Goal: Information Seeking & Learning: Check status

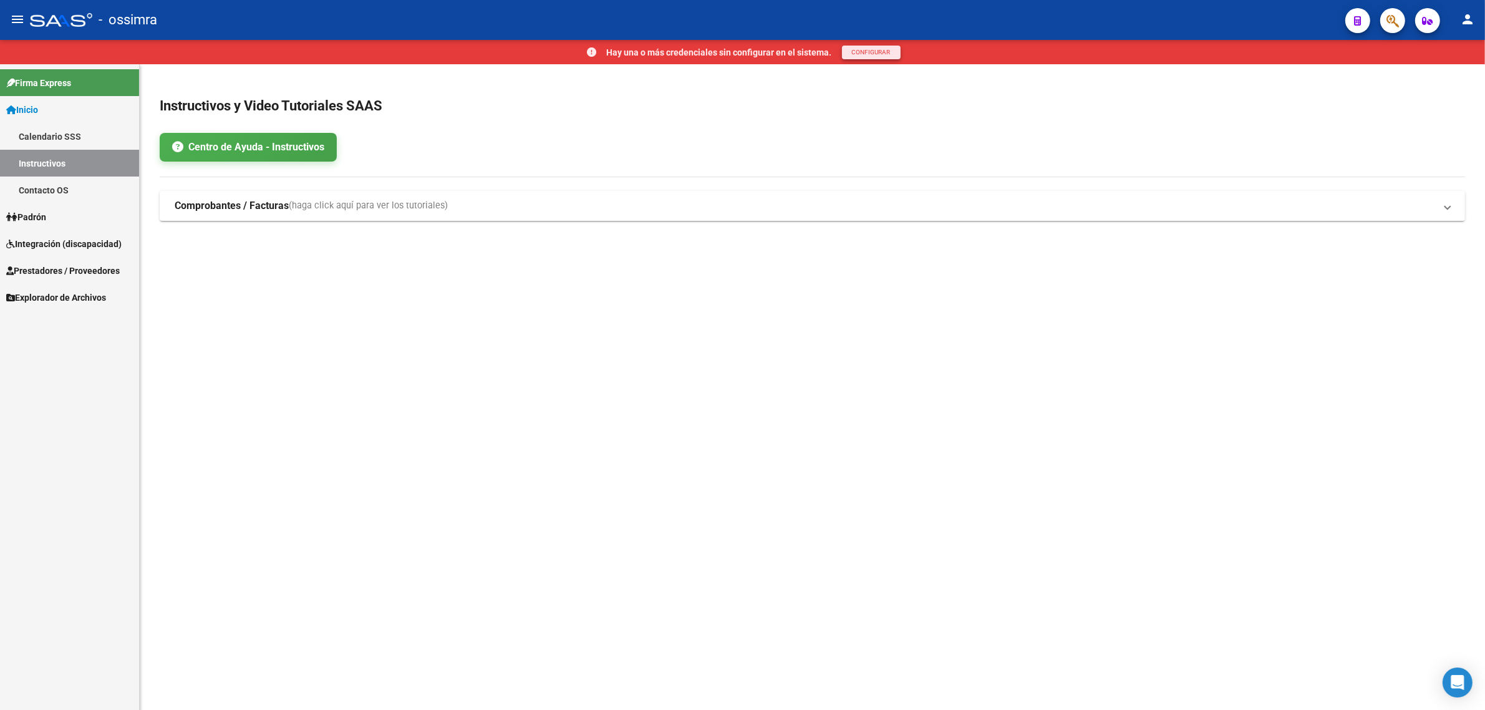
click at [868, 51] on span "CONFIGURAR" at bounding box center [871, 52] width 39 height 7
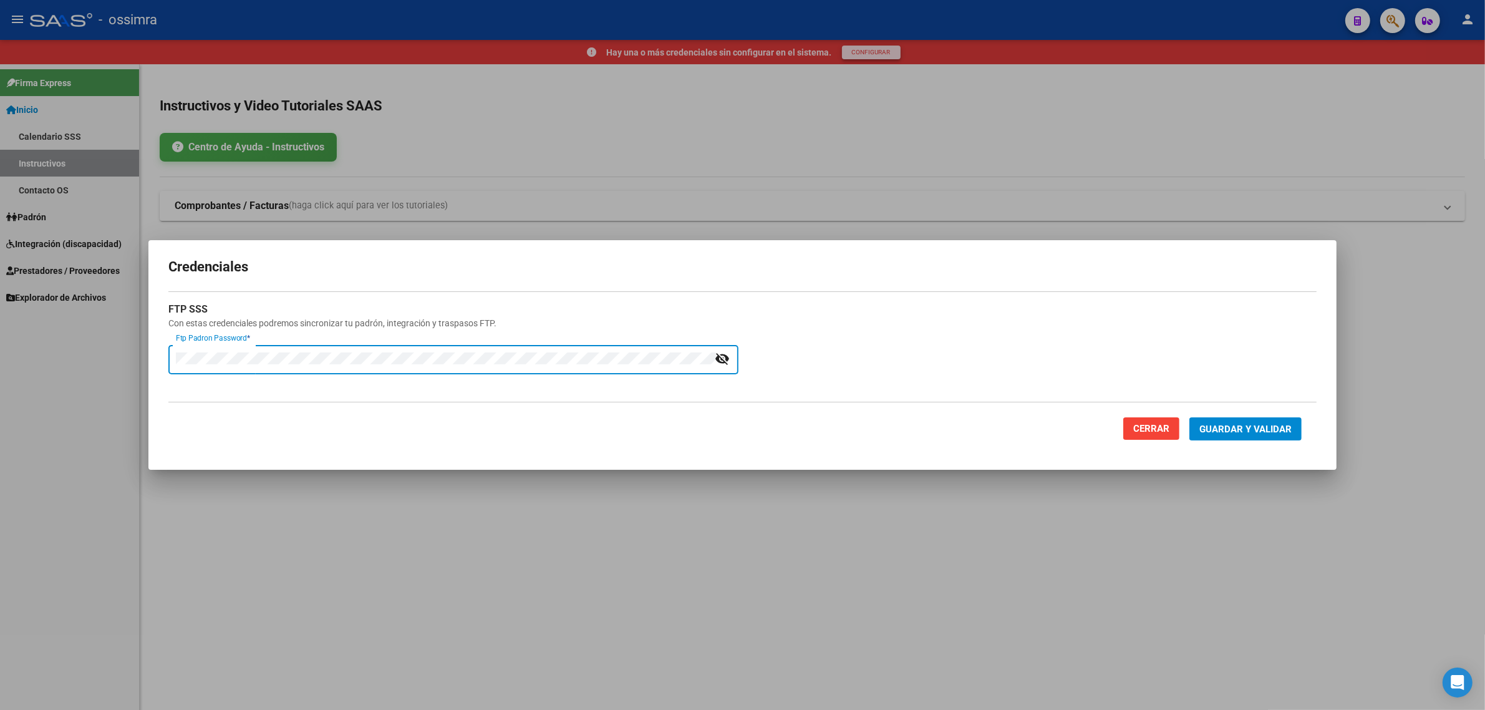
click at [721, 363] on mat-icon "visibility_off" at bounding box center [722, 359] width 15 height 18
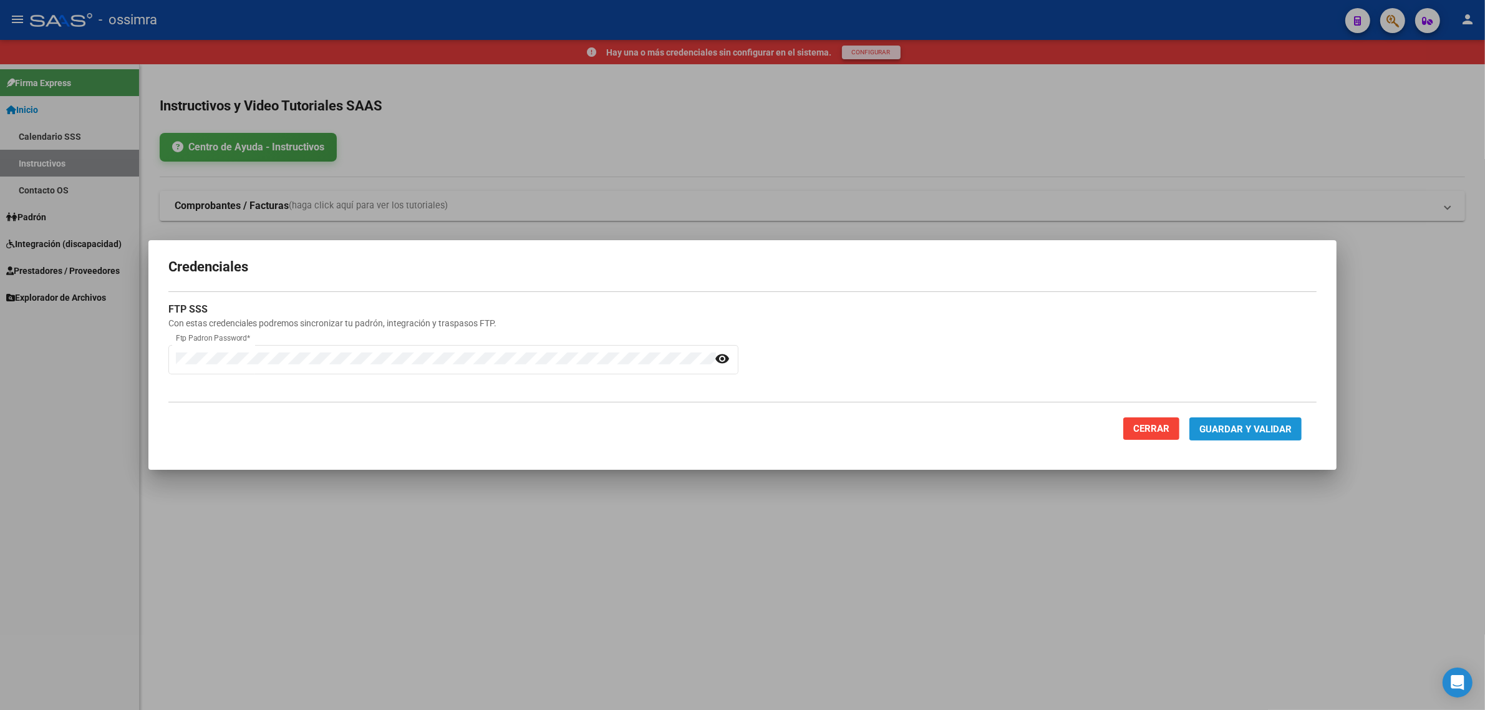
click at [1261, 432] on span "Guardar y Validar" at bounding box center [1246, 429] width 92 height 11
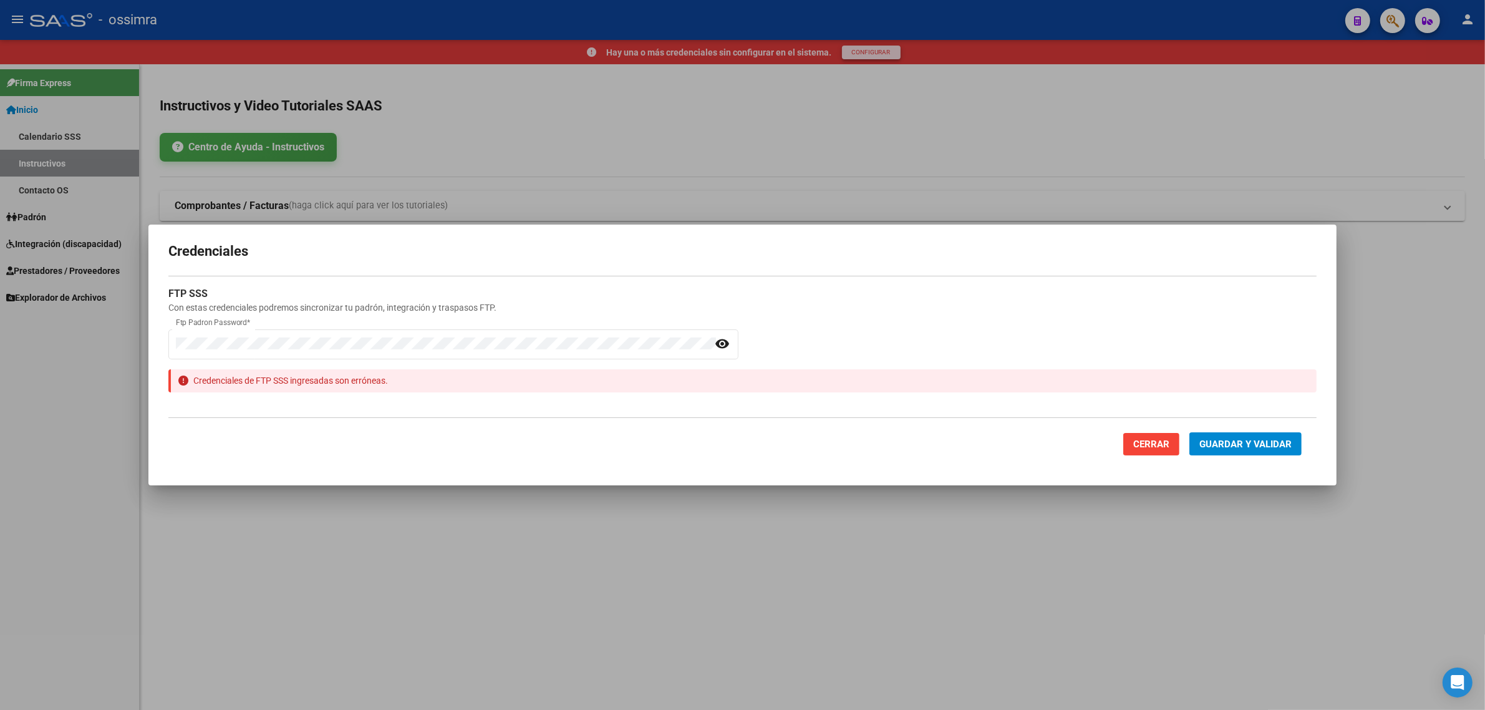
click at [1162, 447] on span "Cerrar" at bounding box center [1152, 444] width 36 height 11
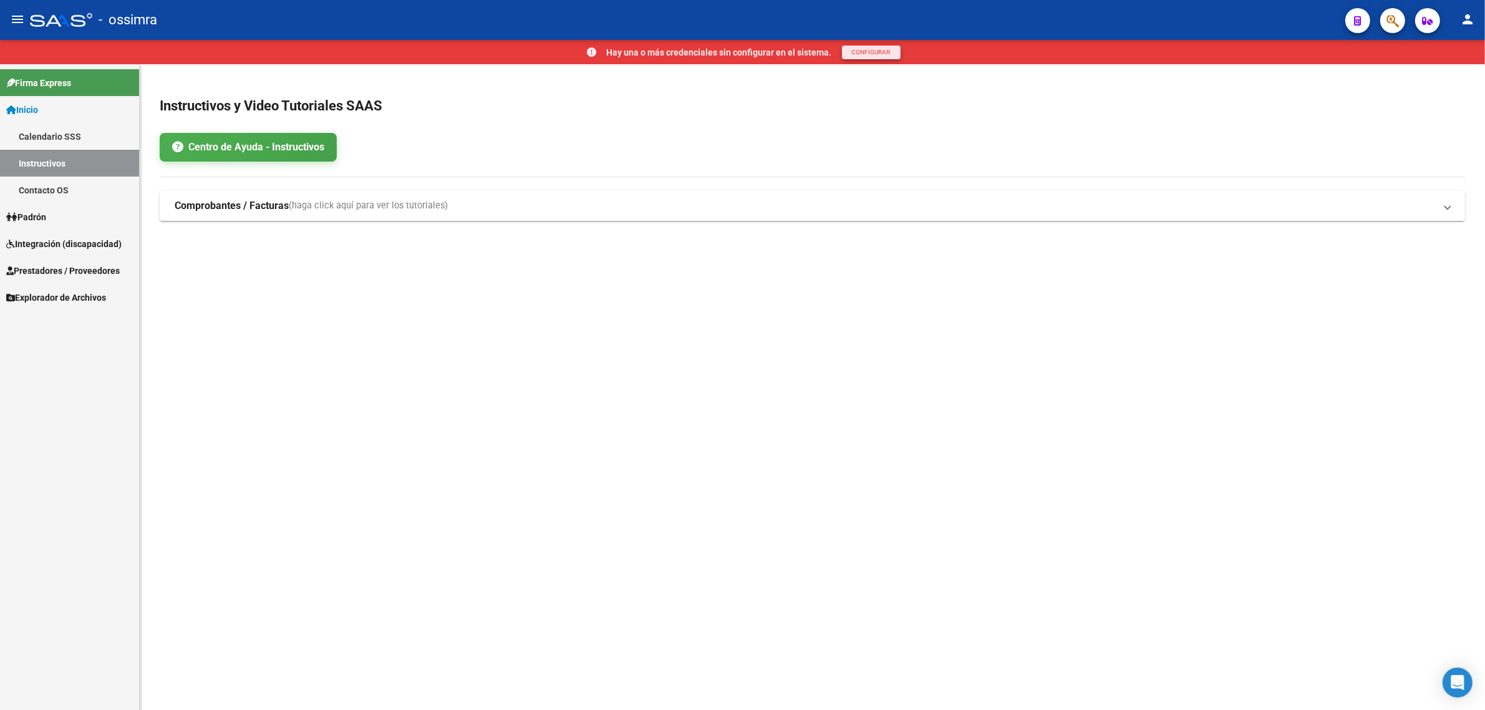
click at [55, 235] on link "Integración (discapacidad)" at bounding box center [69, 243] width 139 height 27
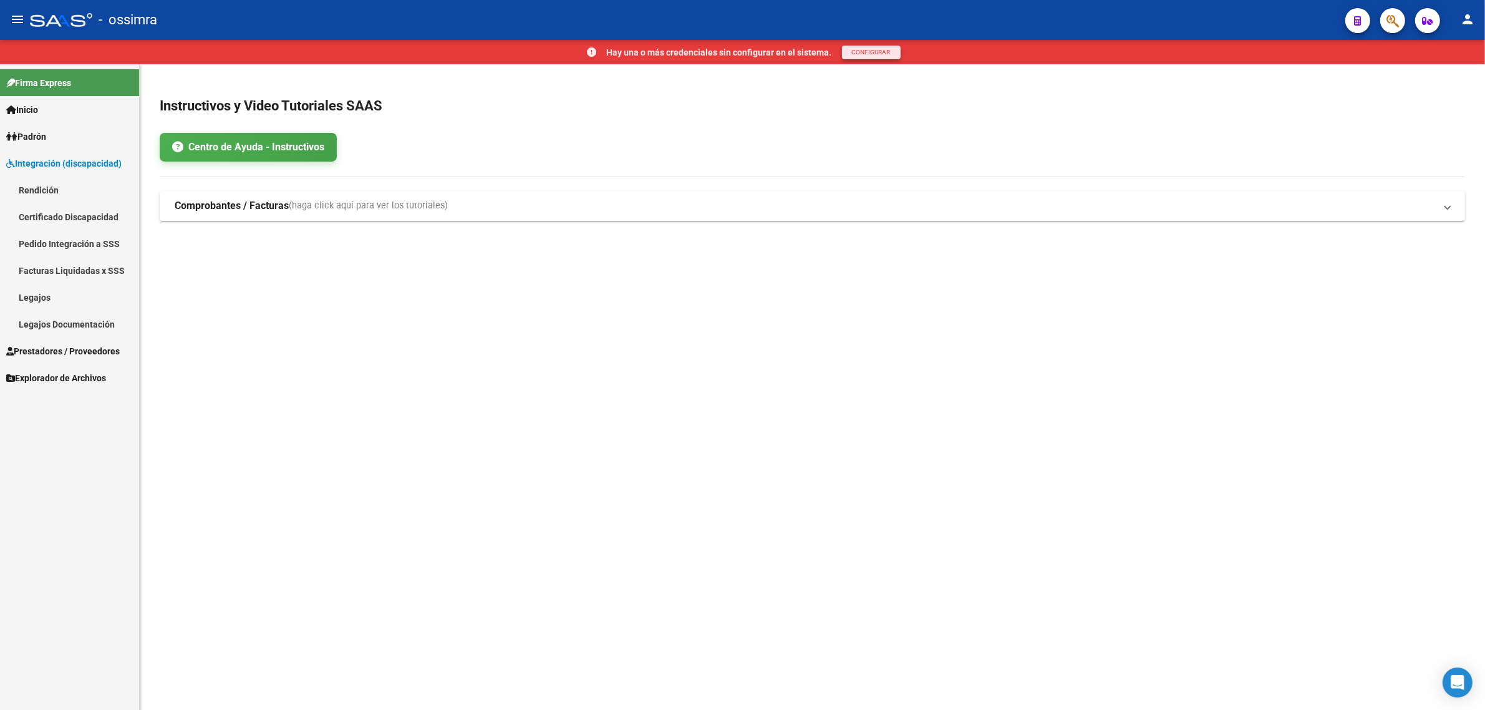
click at [53, 351] on span "Prestadores / Proveedores" at bounding box center [63, 351] width 114 height 14
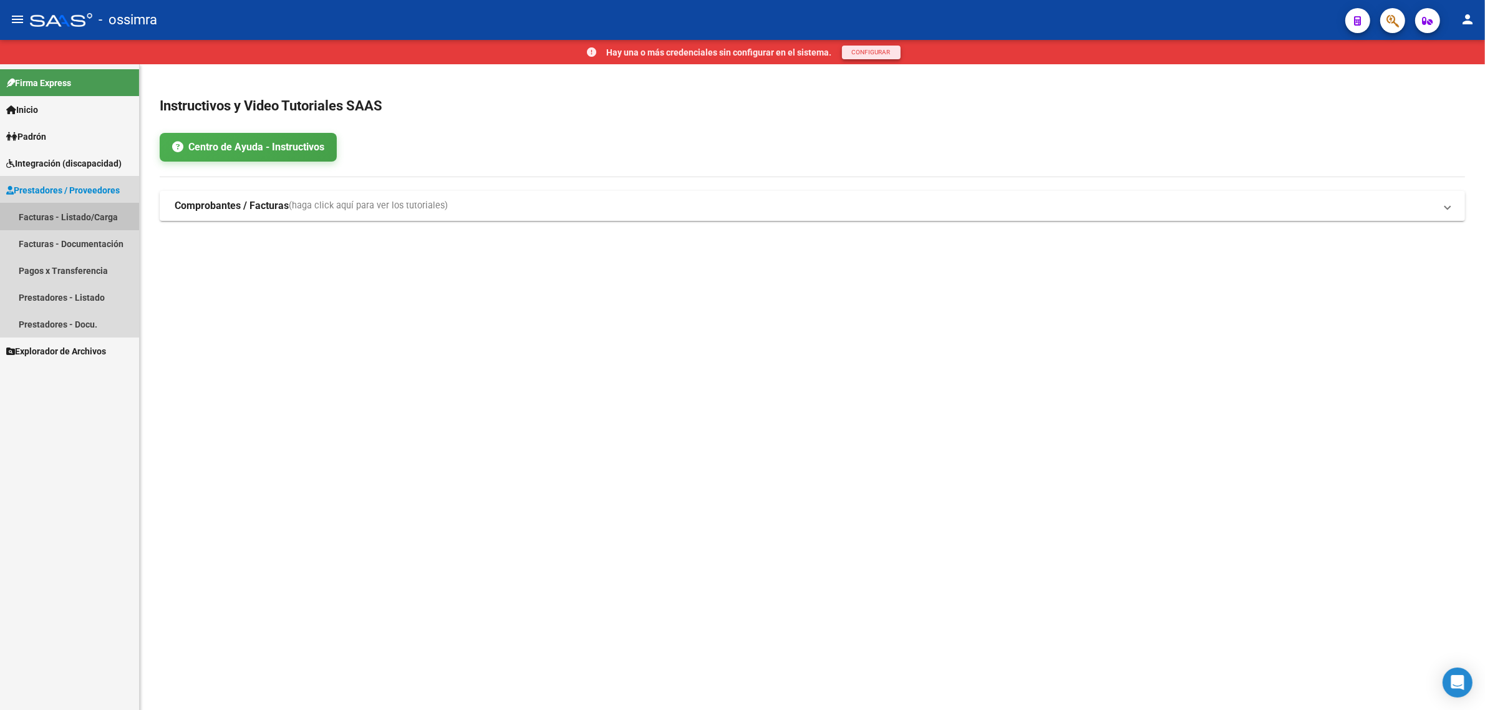
click at [58, 210] on link "Facturas - Listado/Carga" at bounding box center [69, 216] width 139 height 27
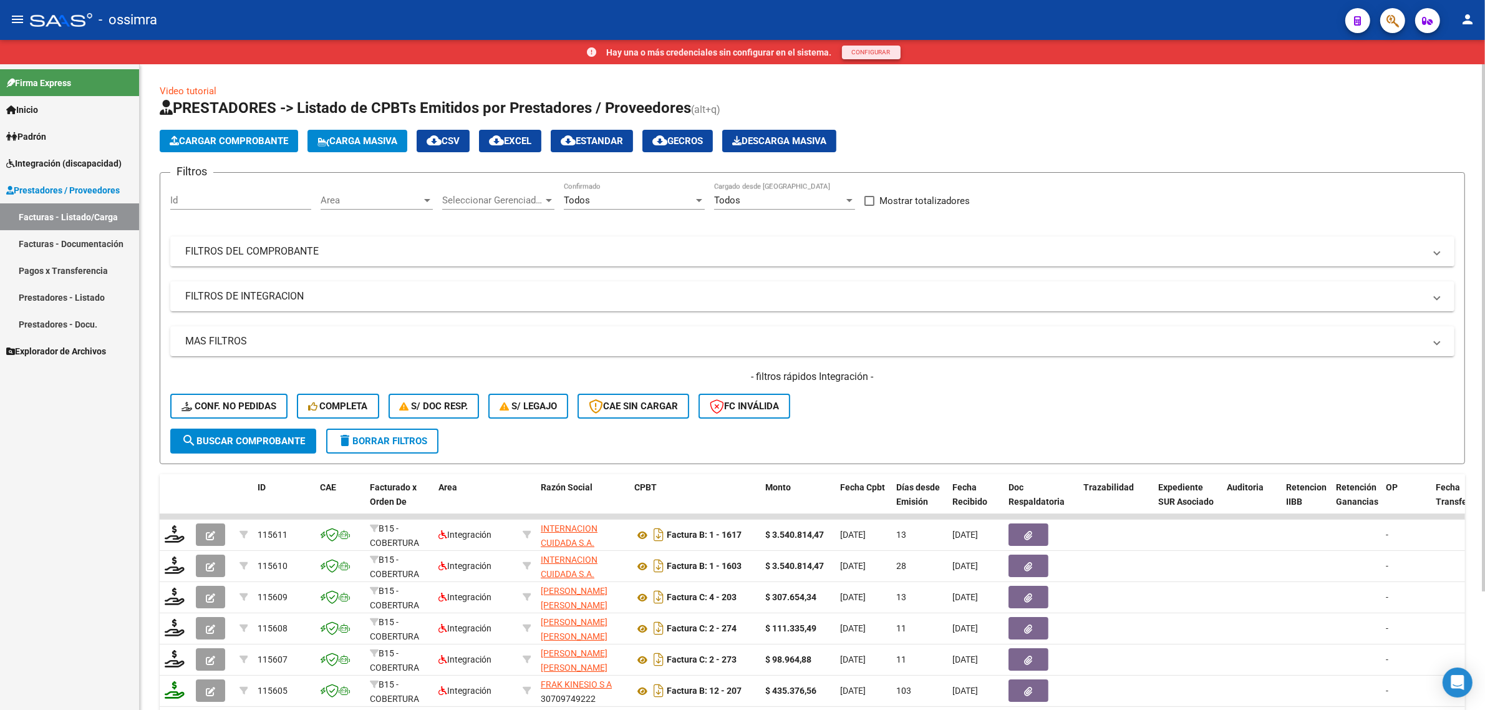
click at [281, 251] on mat-panel-title "FILTROS DEL COMPROBANTE" at bounding box center [805, 252] width 1240 height 14
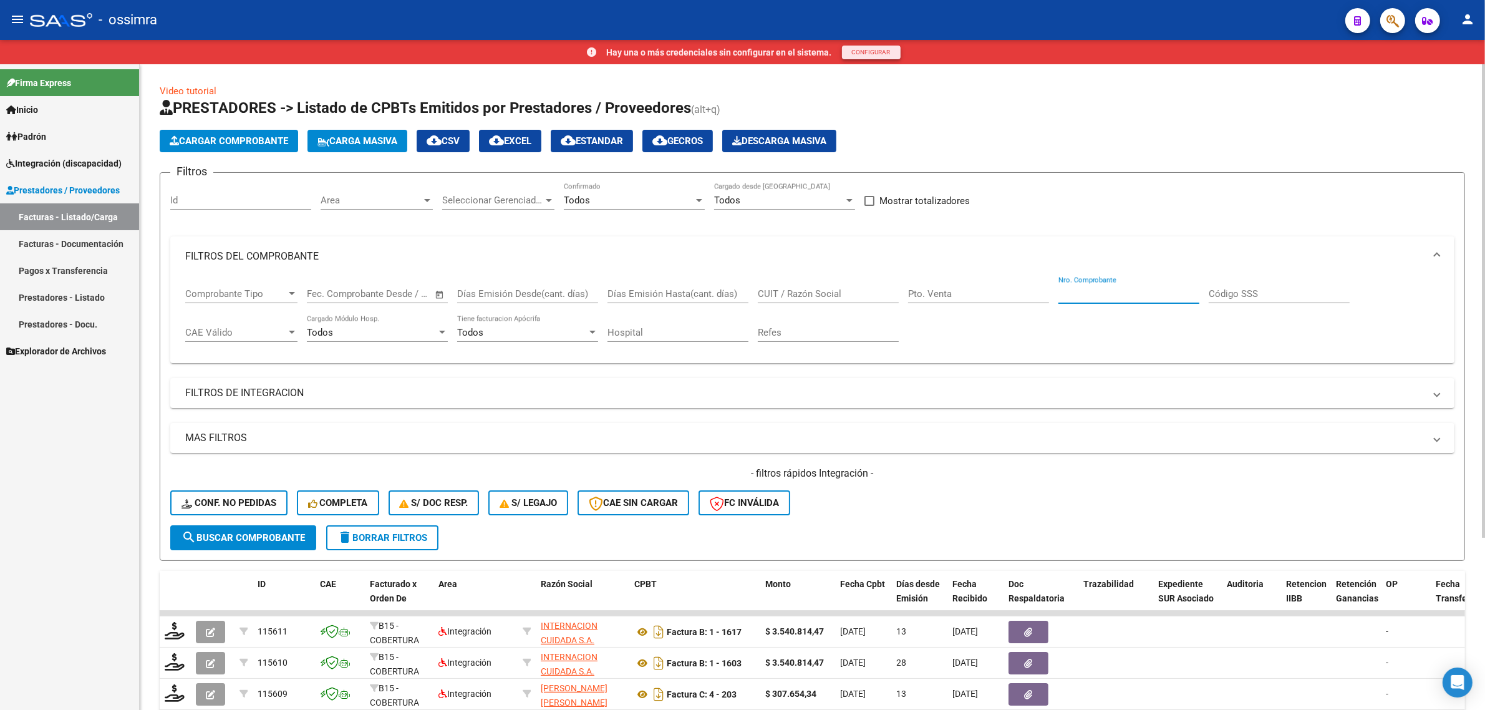
click at [1112, 293] on input "Nro. Comprobante" at bounding box center [1129, 293] width 141 height 11
click at [774, 294] on input "CUIT / Razón Social" at bounding box center [828, 293] width 141 height 11
type input "e"
type input "ESENCIAL"
click at [216, 535] on span "search Buscar Comprobante" at bounding box center [244, 537] width 124 height 11
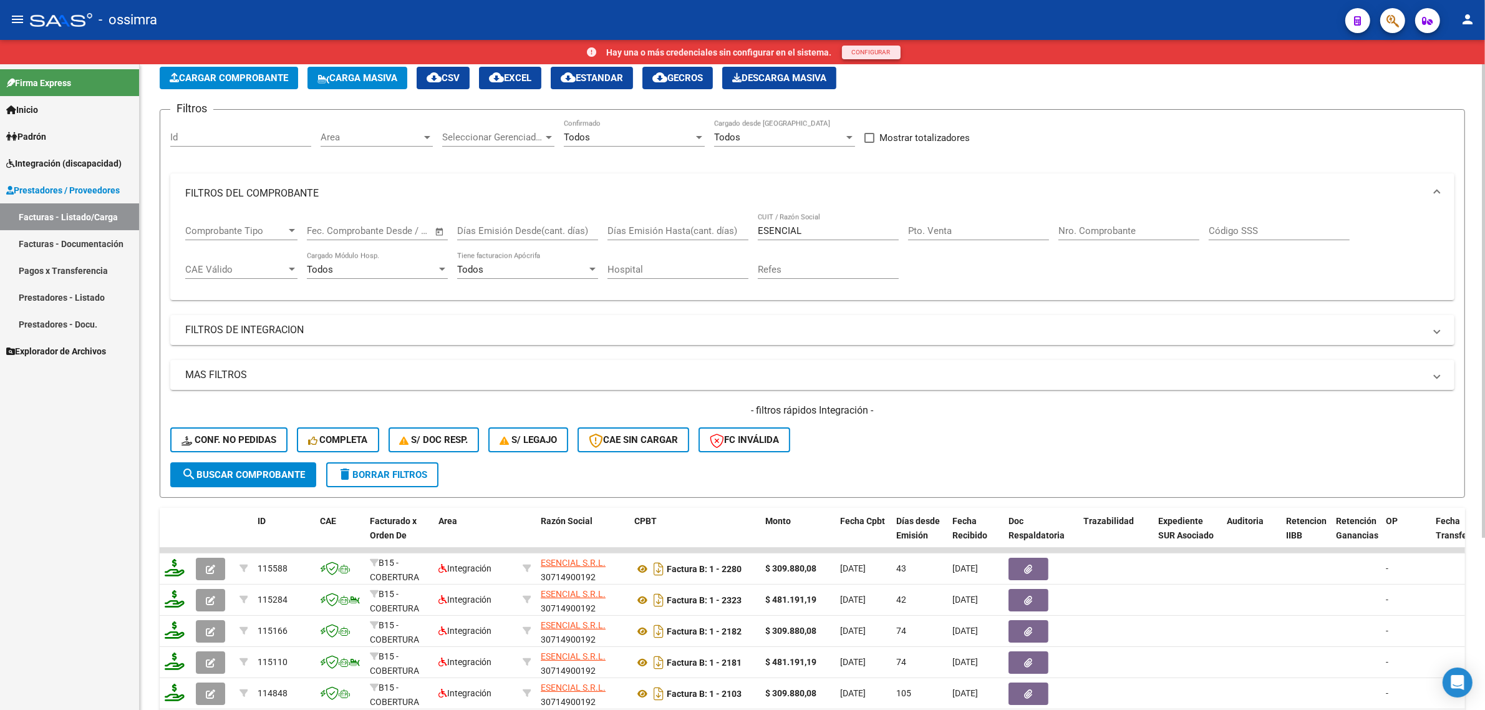
scroll to position [44, 0]
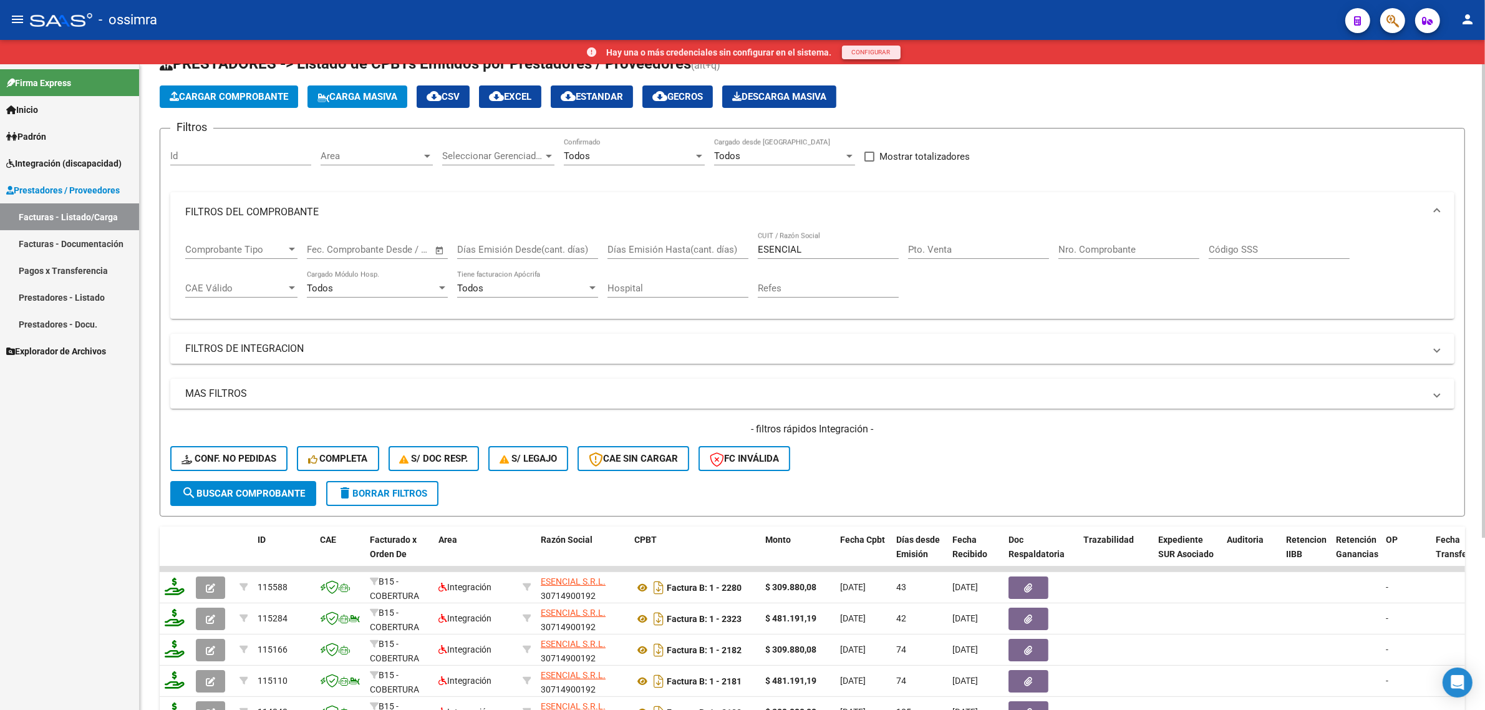
click at [1074, 248] on input "Nro. Comprobante" at bounding box center [1129, 249] width 141 height 11
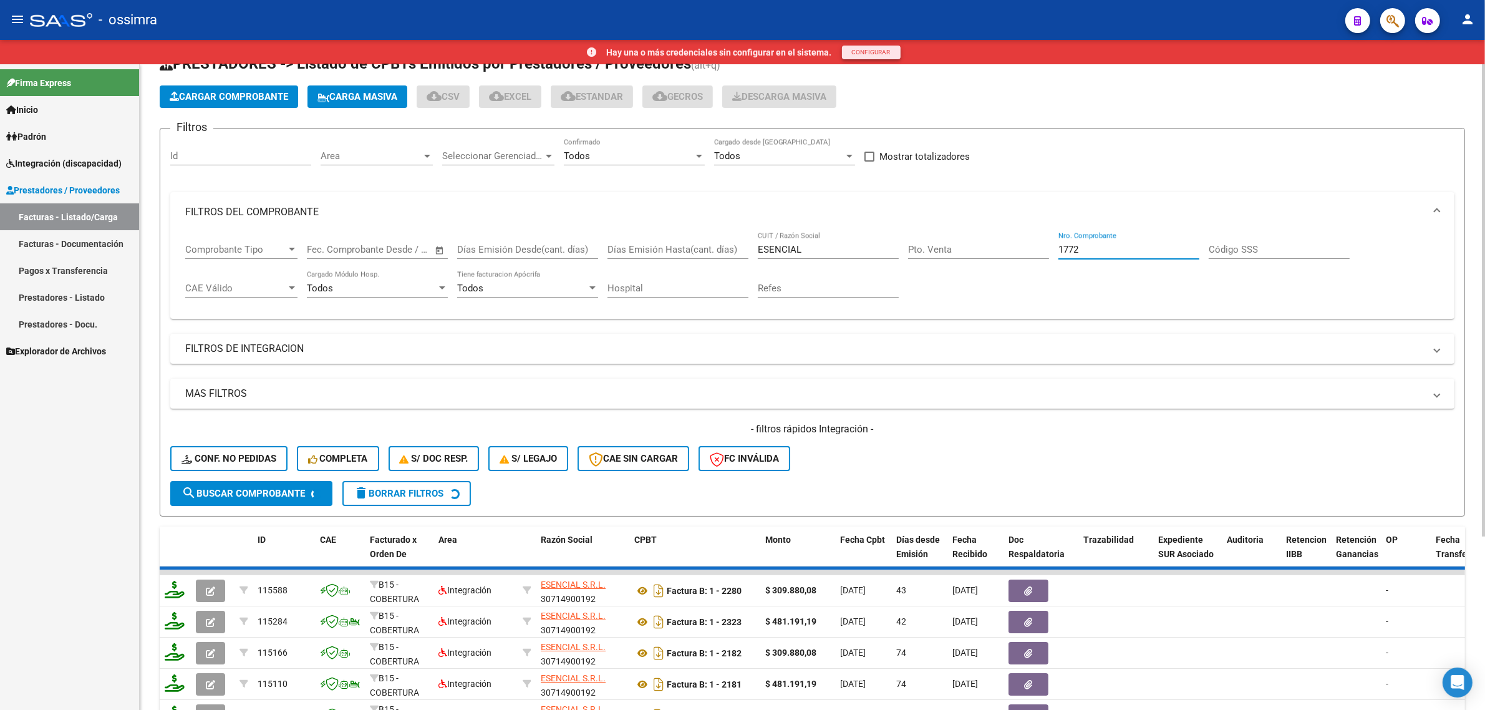
scroll to position [0, 0]
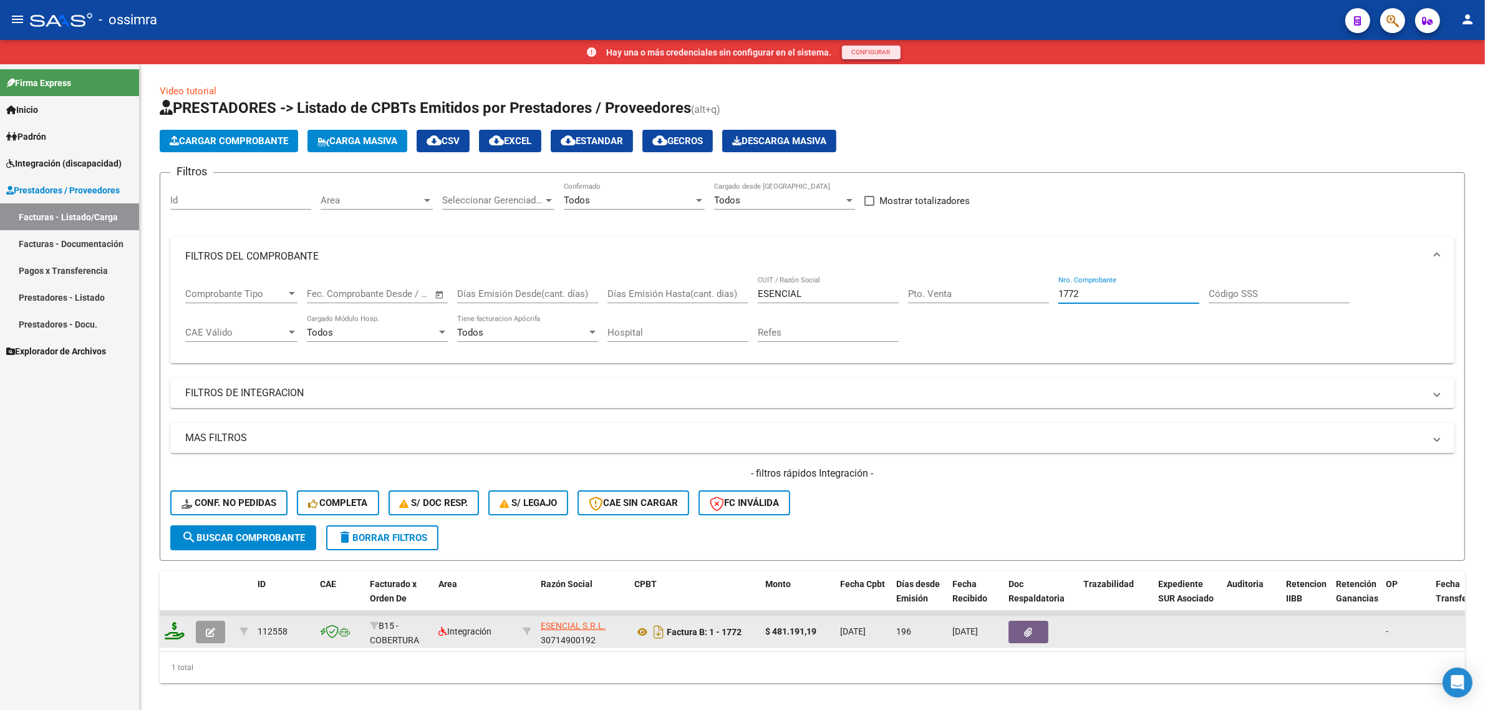
type input "1772"
click at [206, 631] on icon "button" at bounding box center [210, 632] width 9 height 9
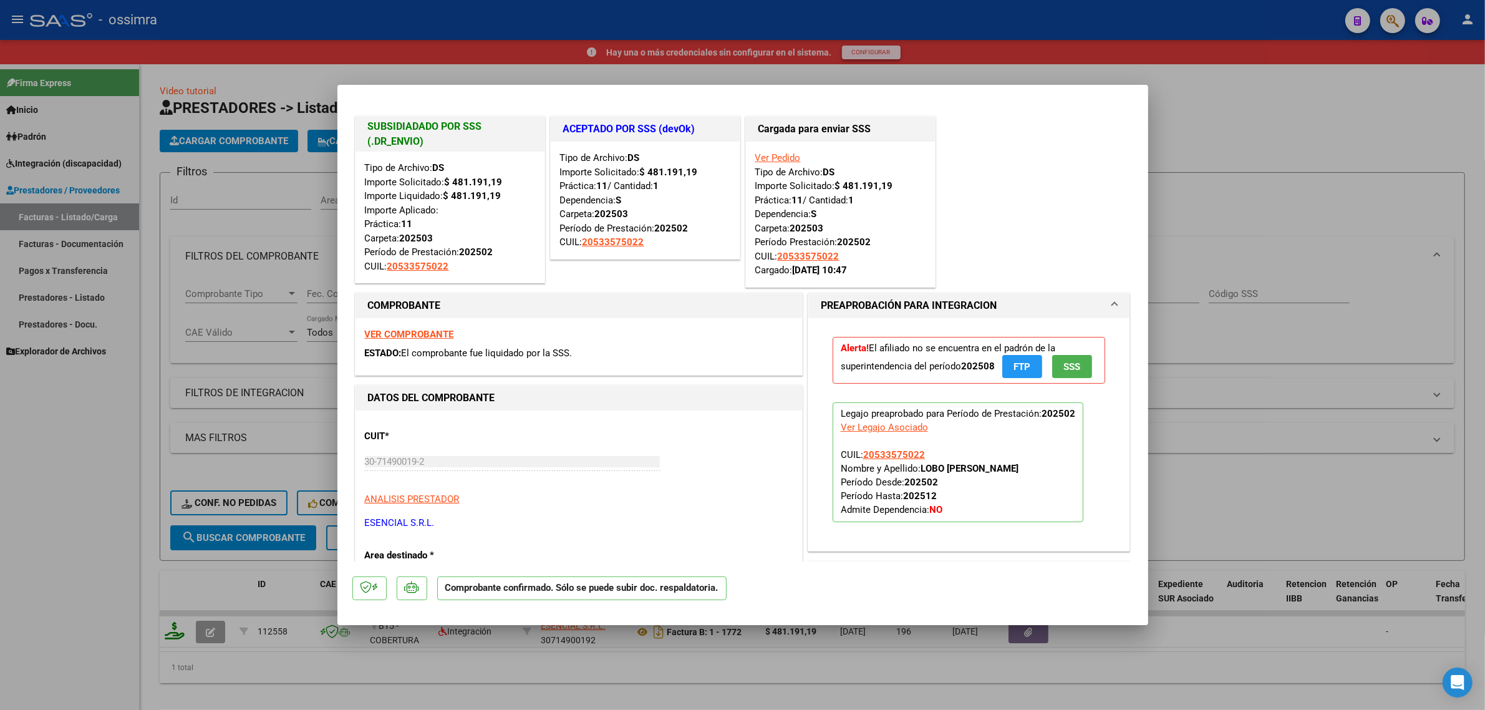
type input "$ 0,00"
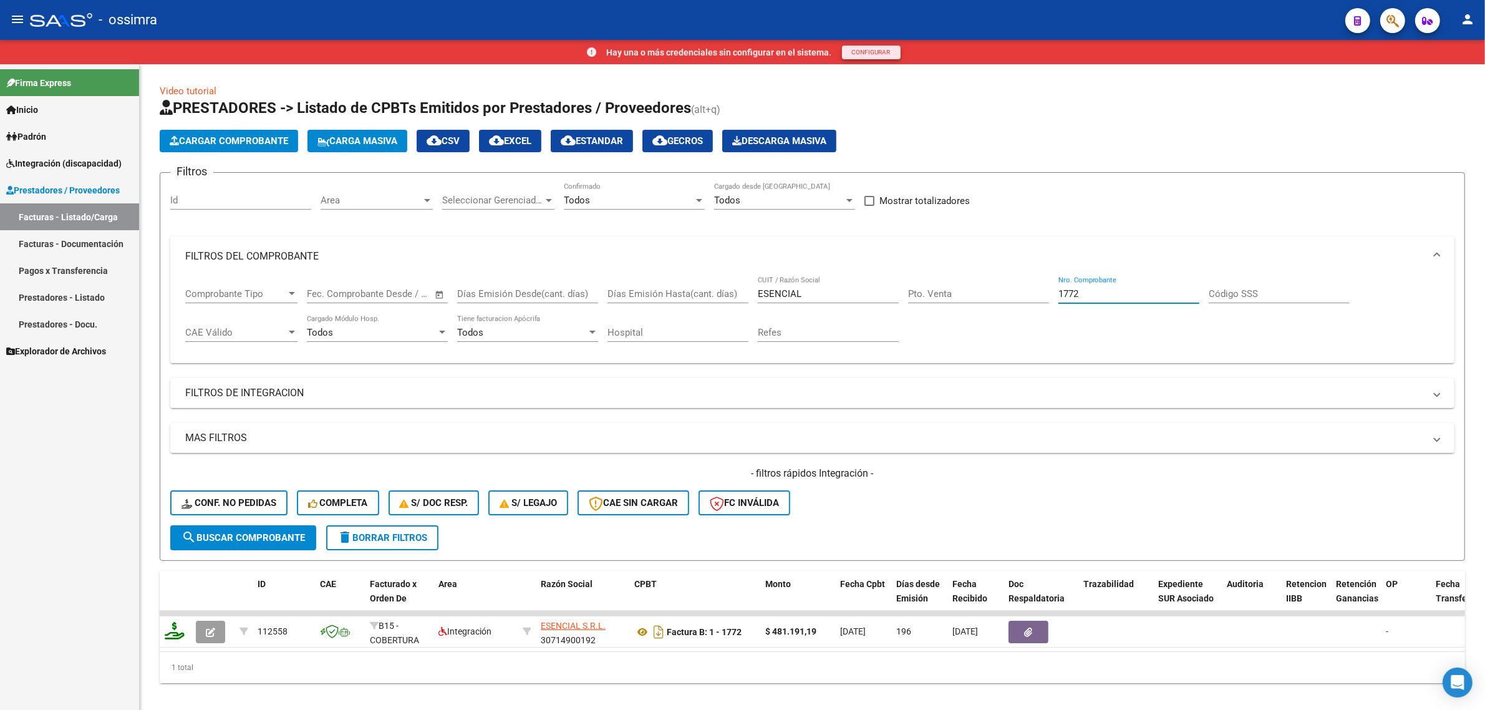
click at [1105, 297] on input "1772" at bounding box center [1129, 293] width 141 height 11
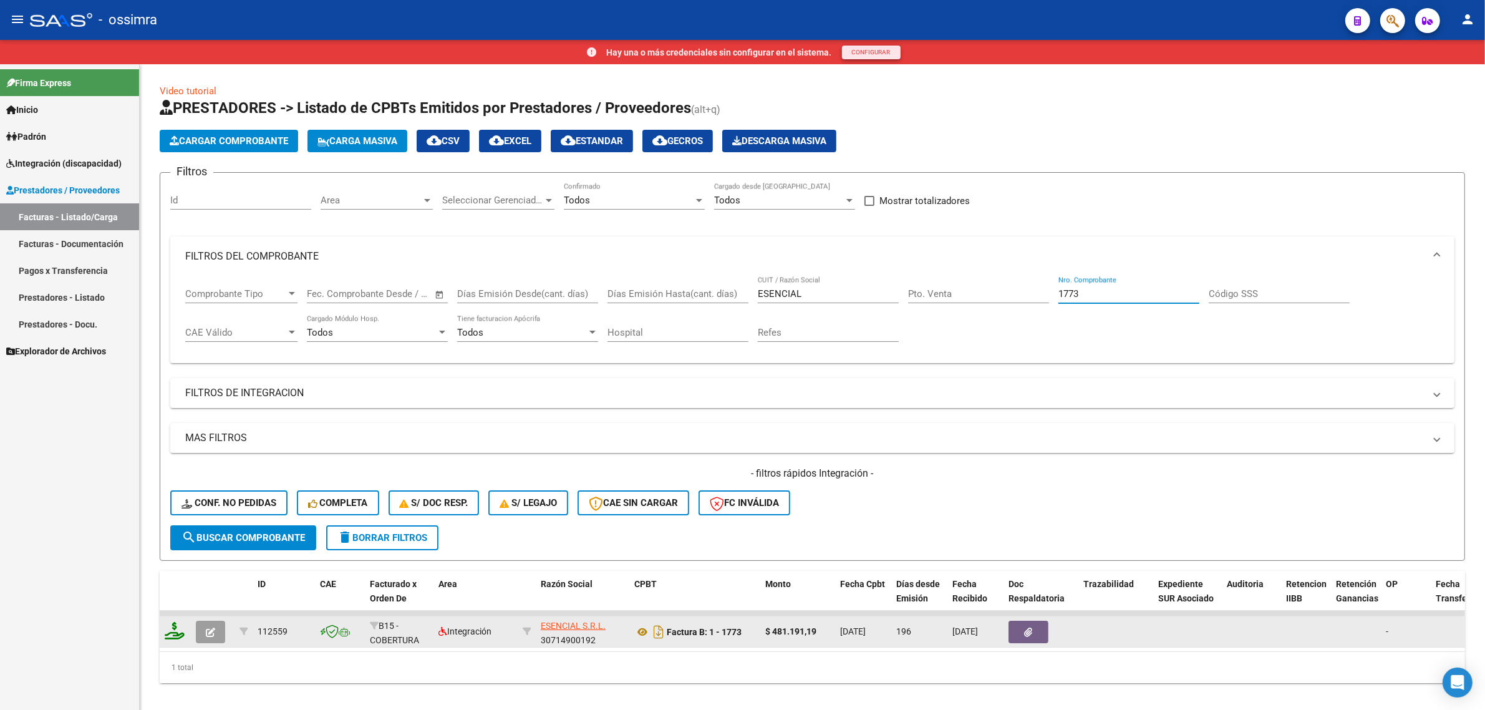
type input "1773"
click at [217, 621] on button "button" at bounding box center [210, 632] width 29 height 22
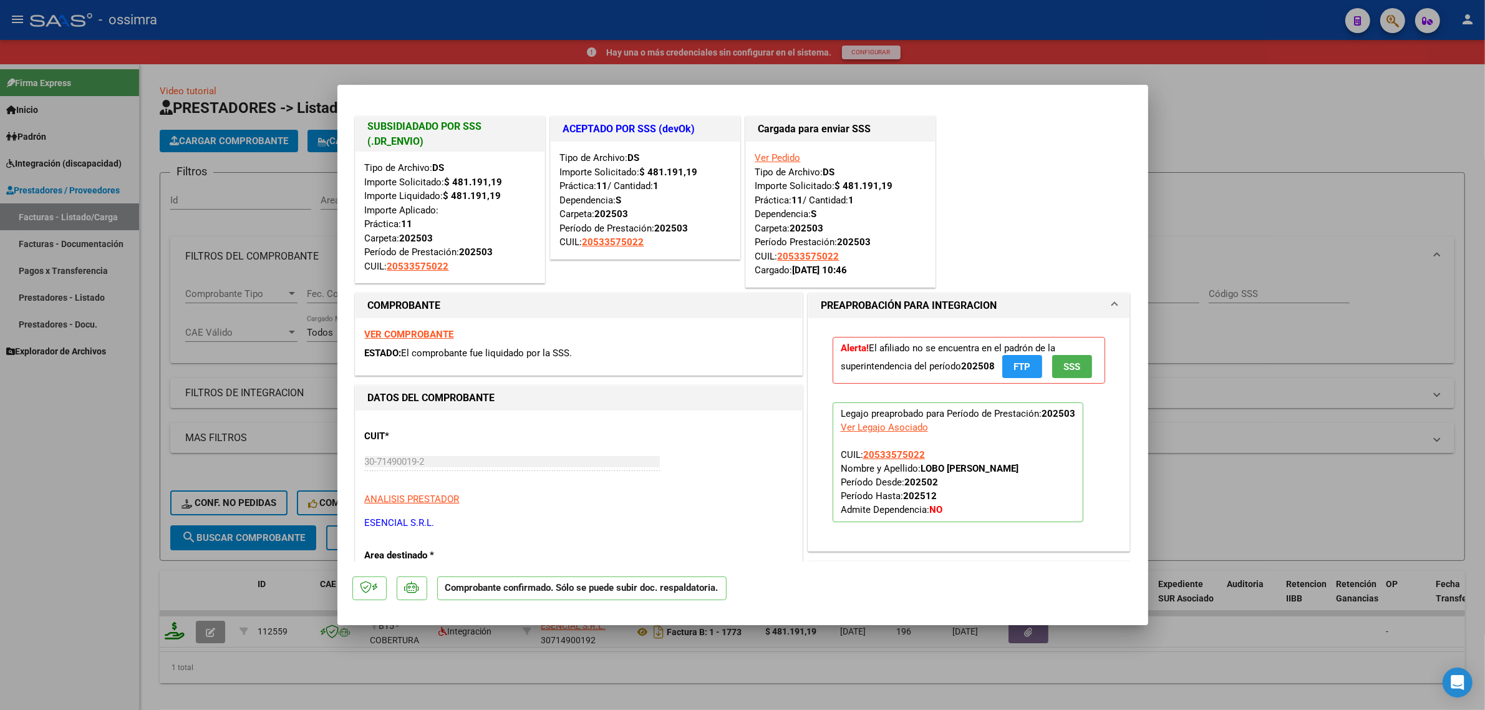
type input "$ 0,00"
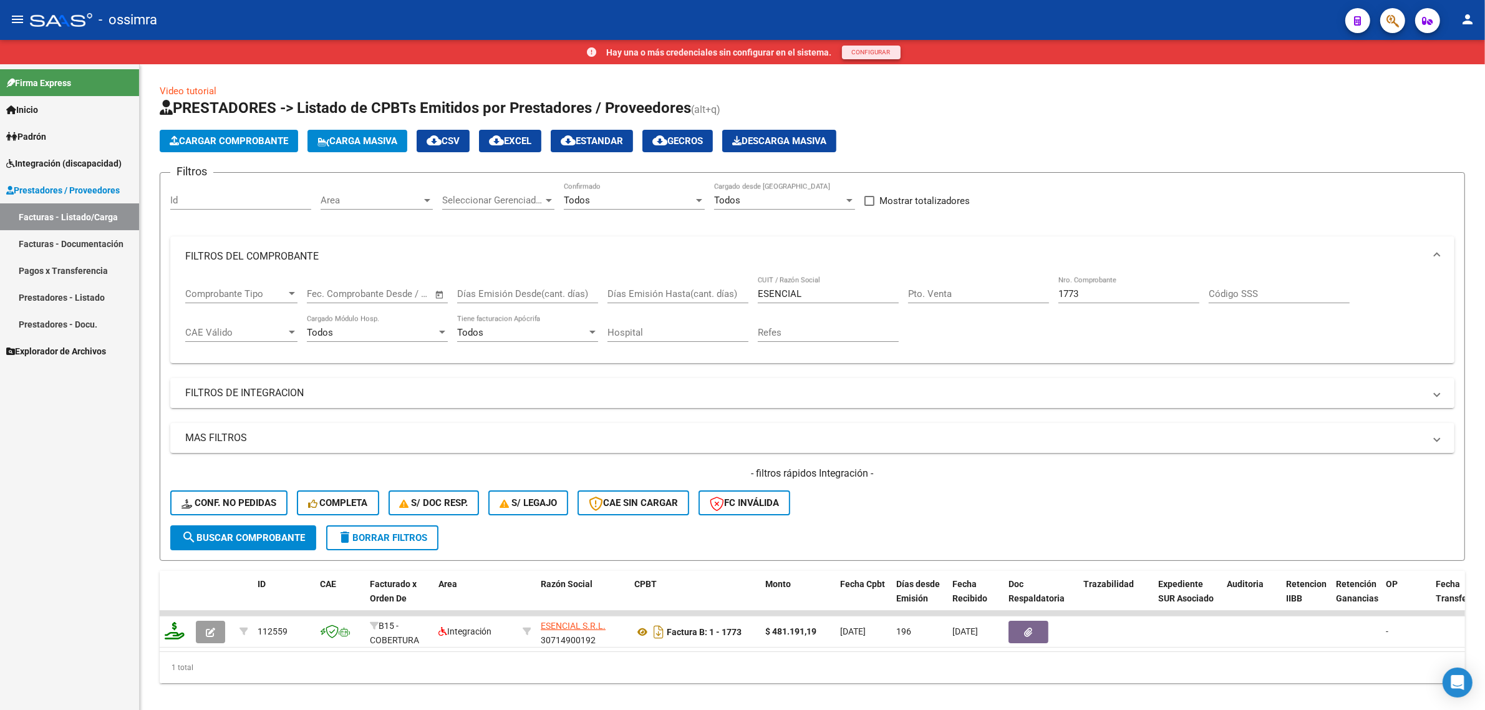
click at [200, 387] on mat-panel-title "FILTROS DE INTEGRACION" at bounding box center [805, 393] width 1240 height 14
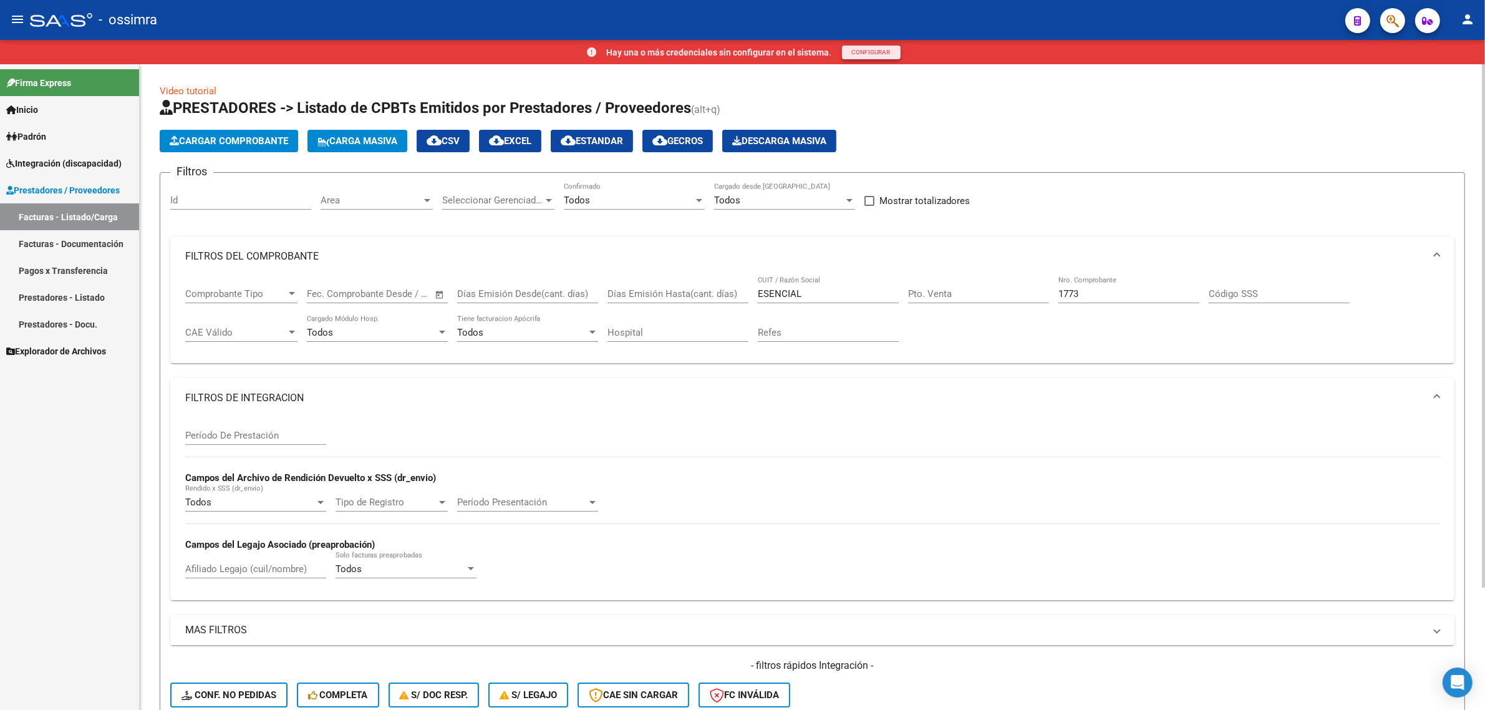
click at [210, 625] on mat-panel-title "MAS FILTROS" at bounding box center [805, 630] width 1240 height 14
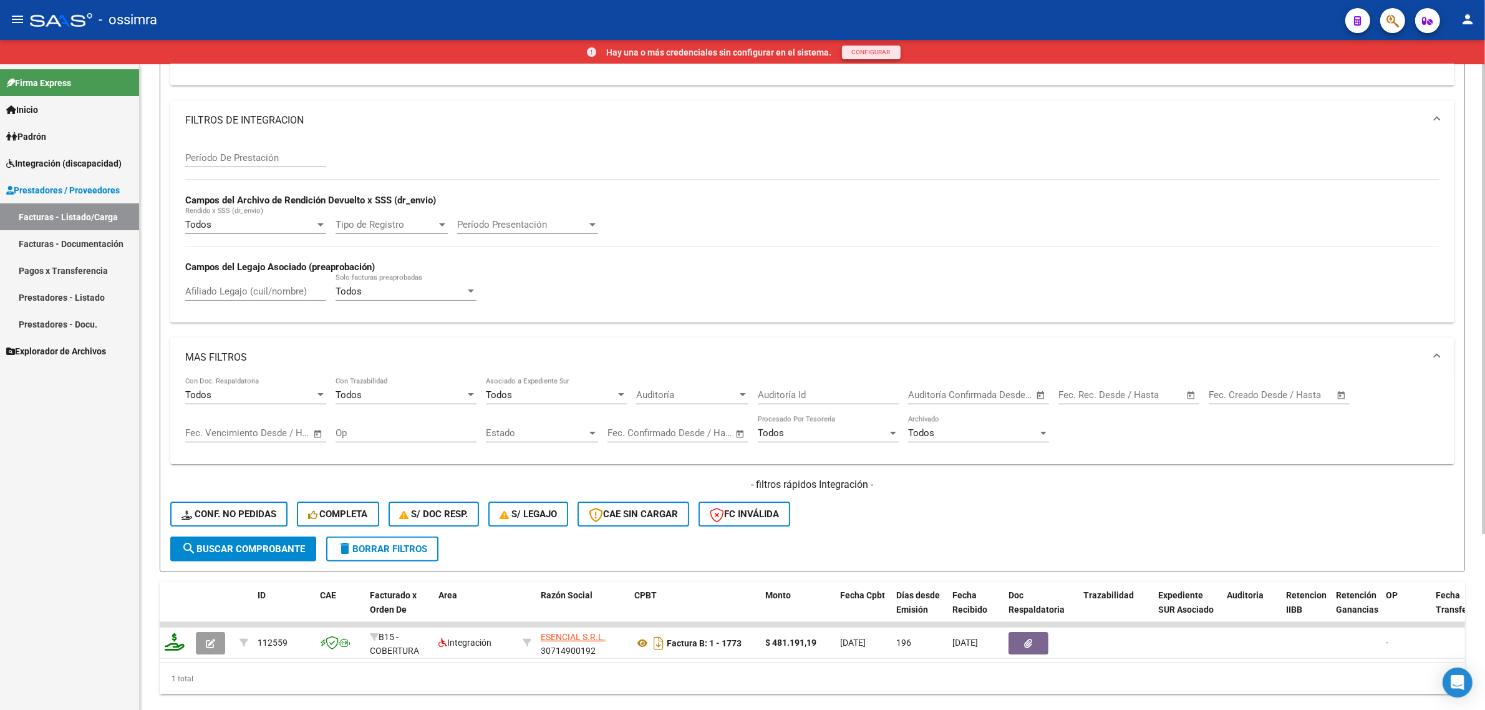
scroll to position [285, 0]
click at [394, 427] on input "Op" at bounding box center [406, 432] width 141 height 11
paste input "5035347"
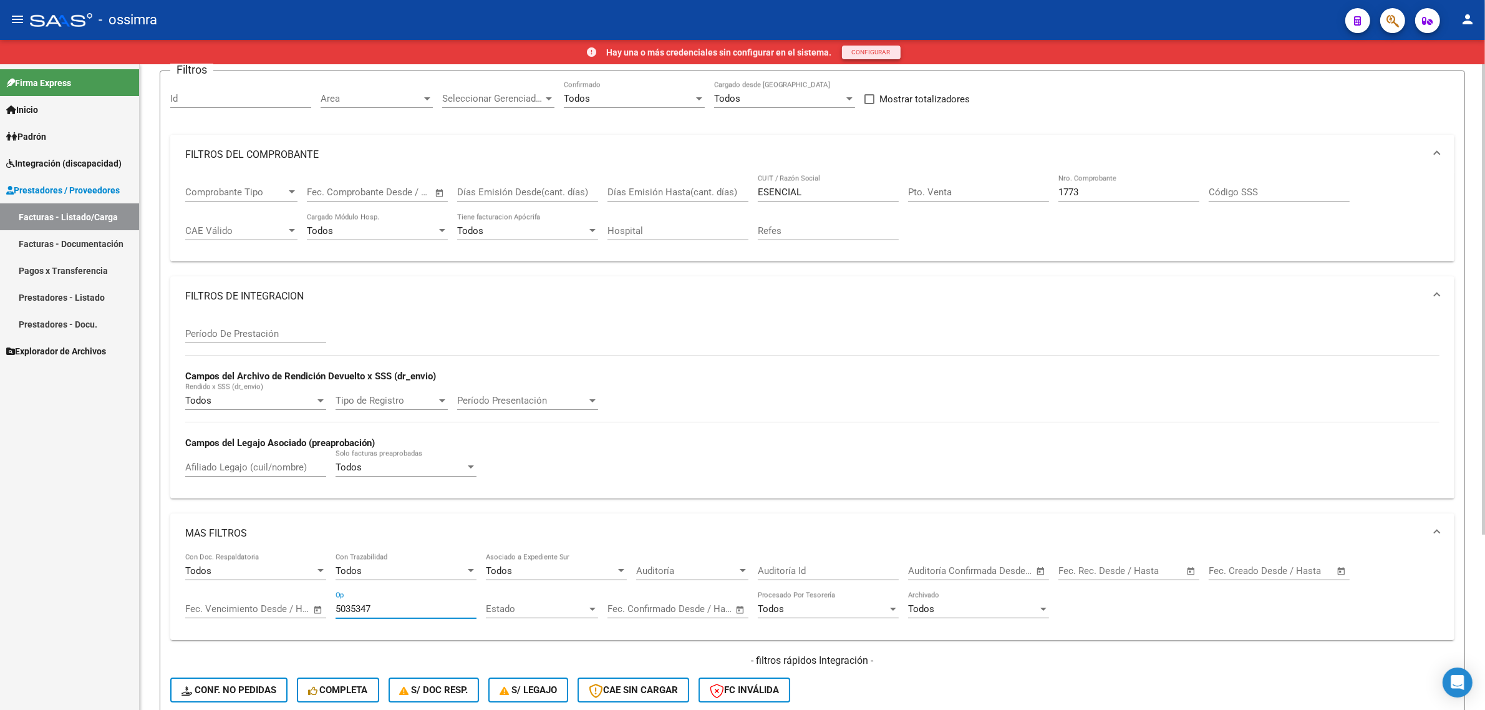
scroll to position [51, 0]
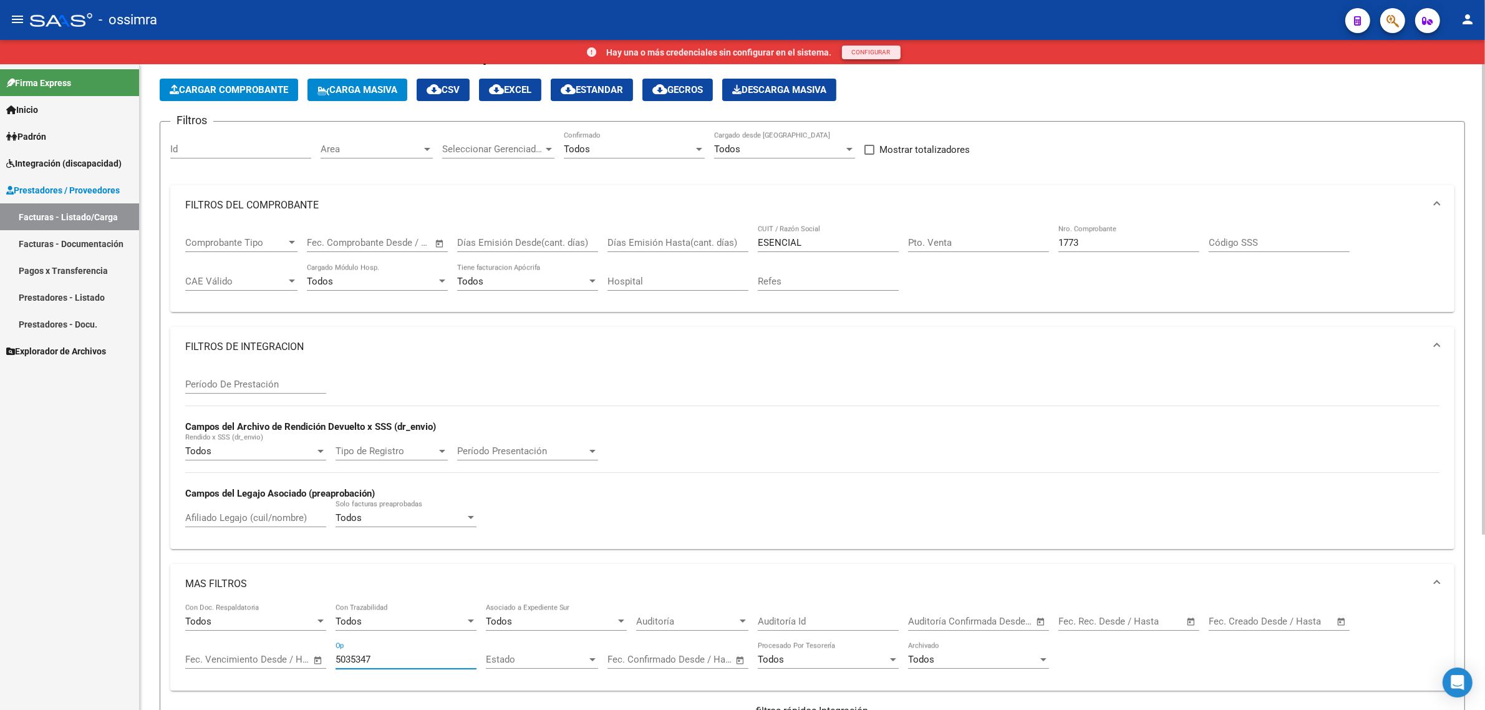
type input "5035347"
click at [1086, 247] on div "1773 Nro. Comprobante" at bounding box center [1129, 238] width 141 height 27
drag, startPoint x: 1094, startPoint y: 238, endPoint x: 905, endPoint y: 254, distance: 189.7
click at [920, 264] on div "Comprobante Tipo Comprobante Tipo Fecha inicio – Fecha fin Fec. Comprobante Des…" at bounding box center [812, 263] width 1255 height 77
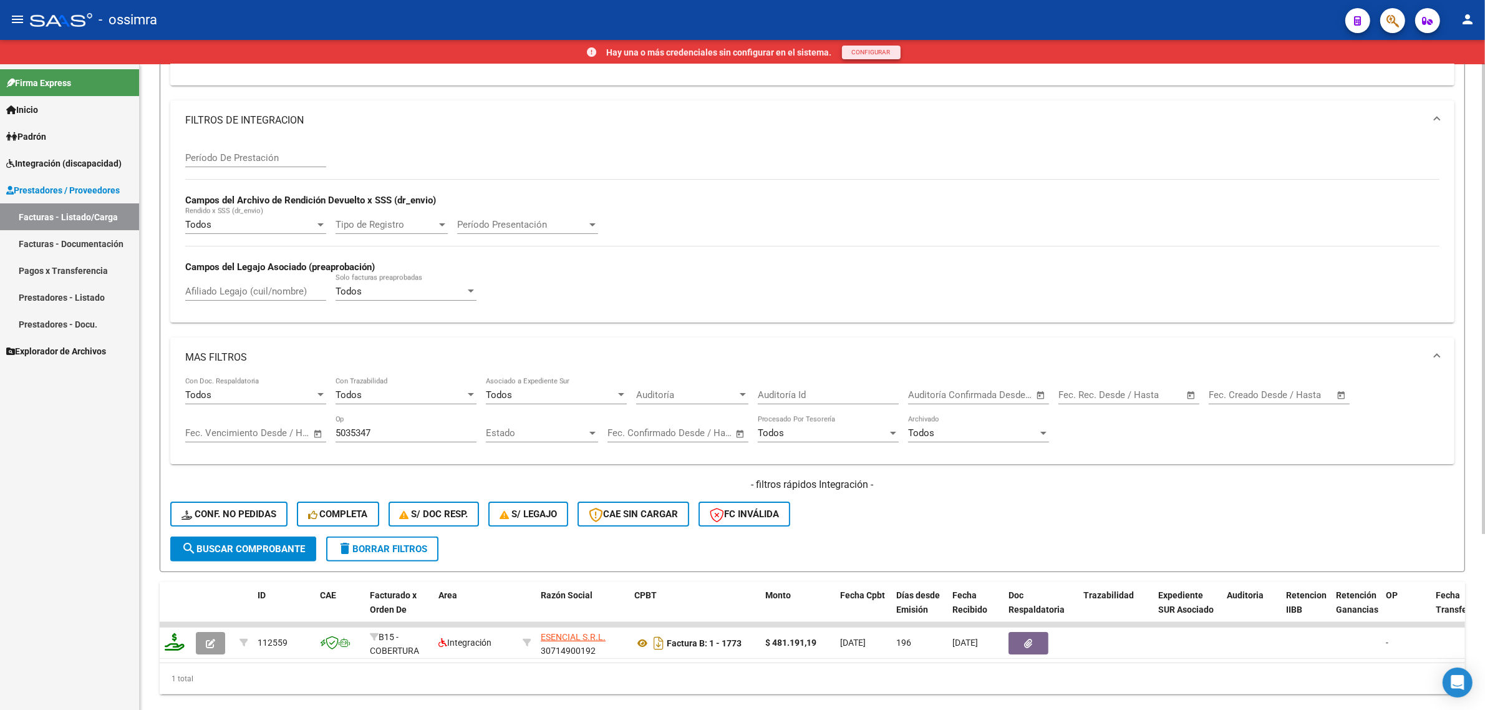
click at [256, 543] on span "search Buscar Comprobante" at bounding box center [244, 548] width 124 height 11
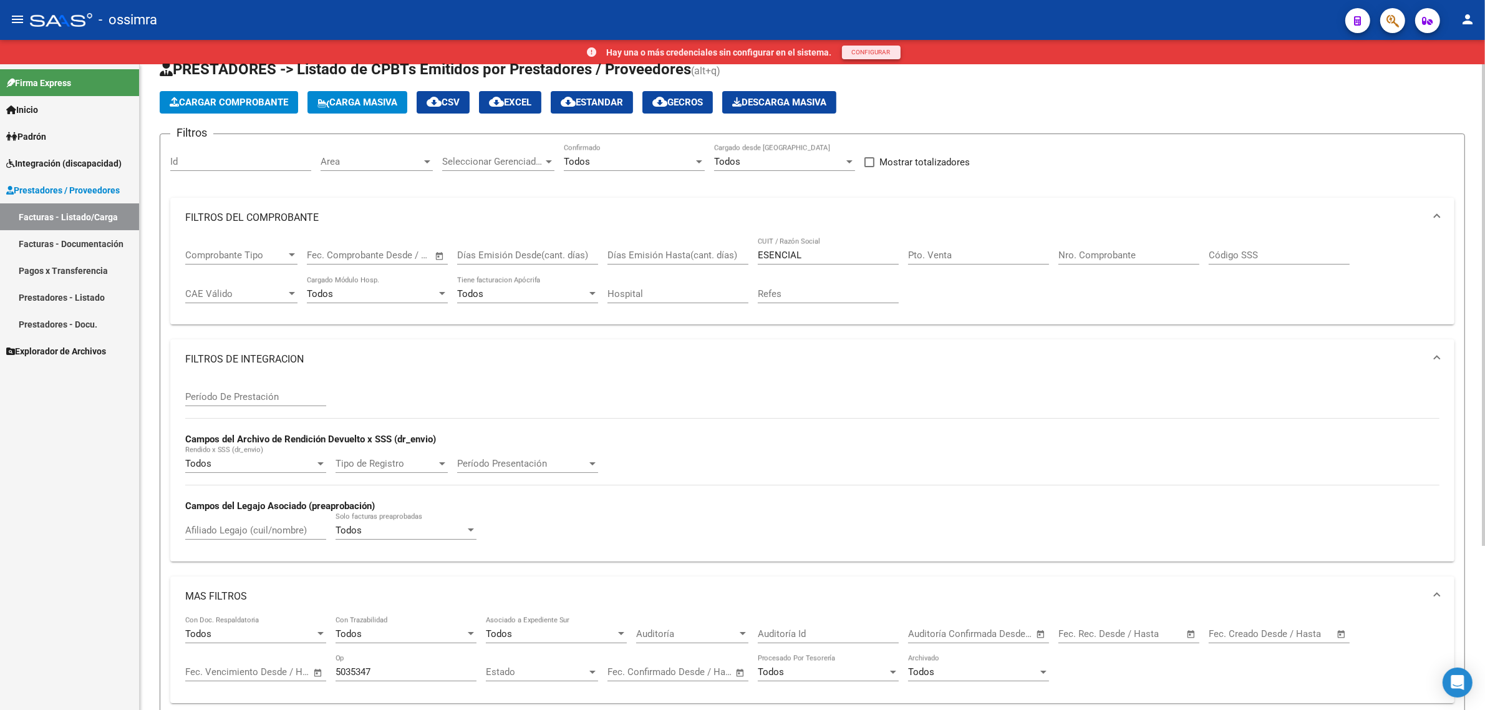
scroll to position [29, 0]
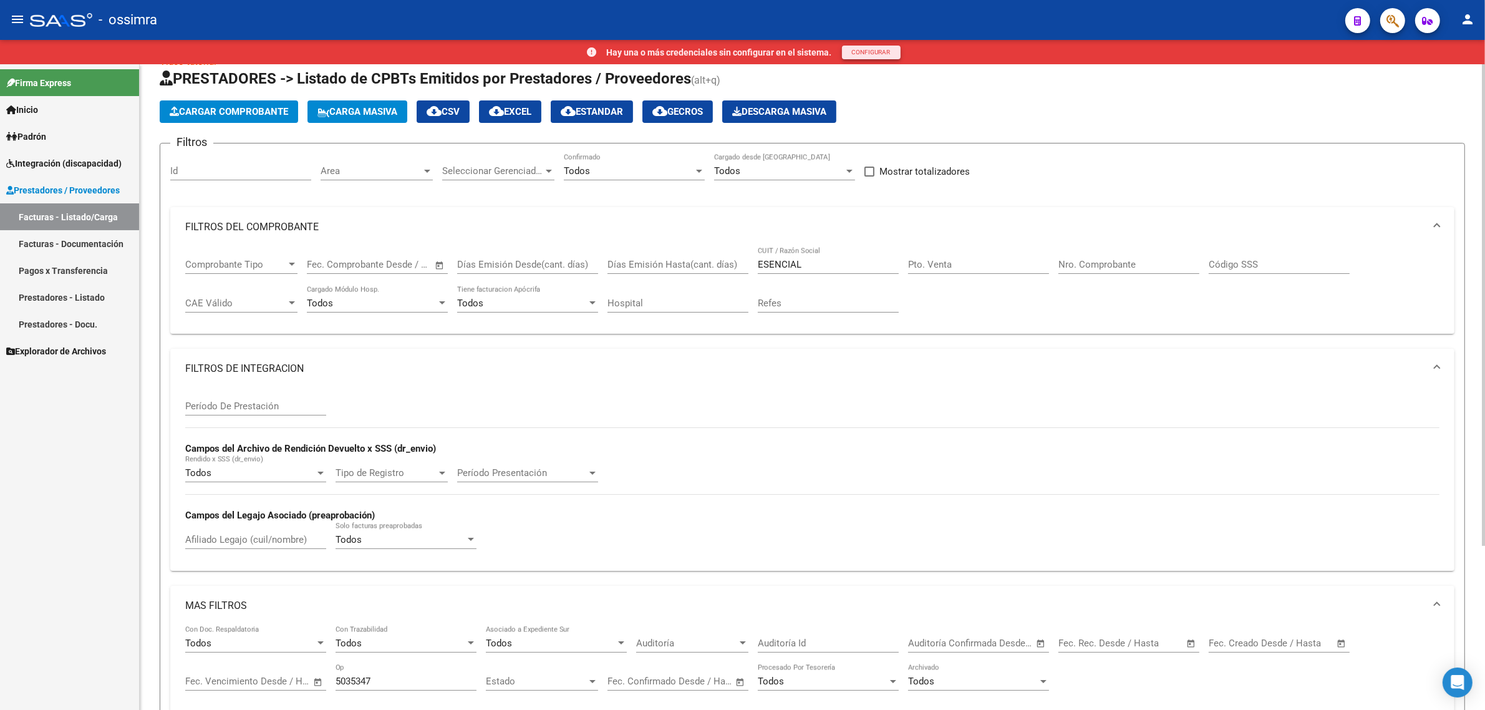
click at [787, 259] on input "ESENCIAL" at bounding box center [828, 264] width 141 height 11
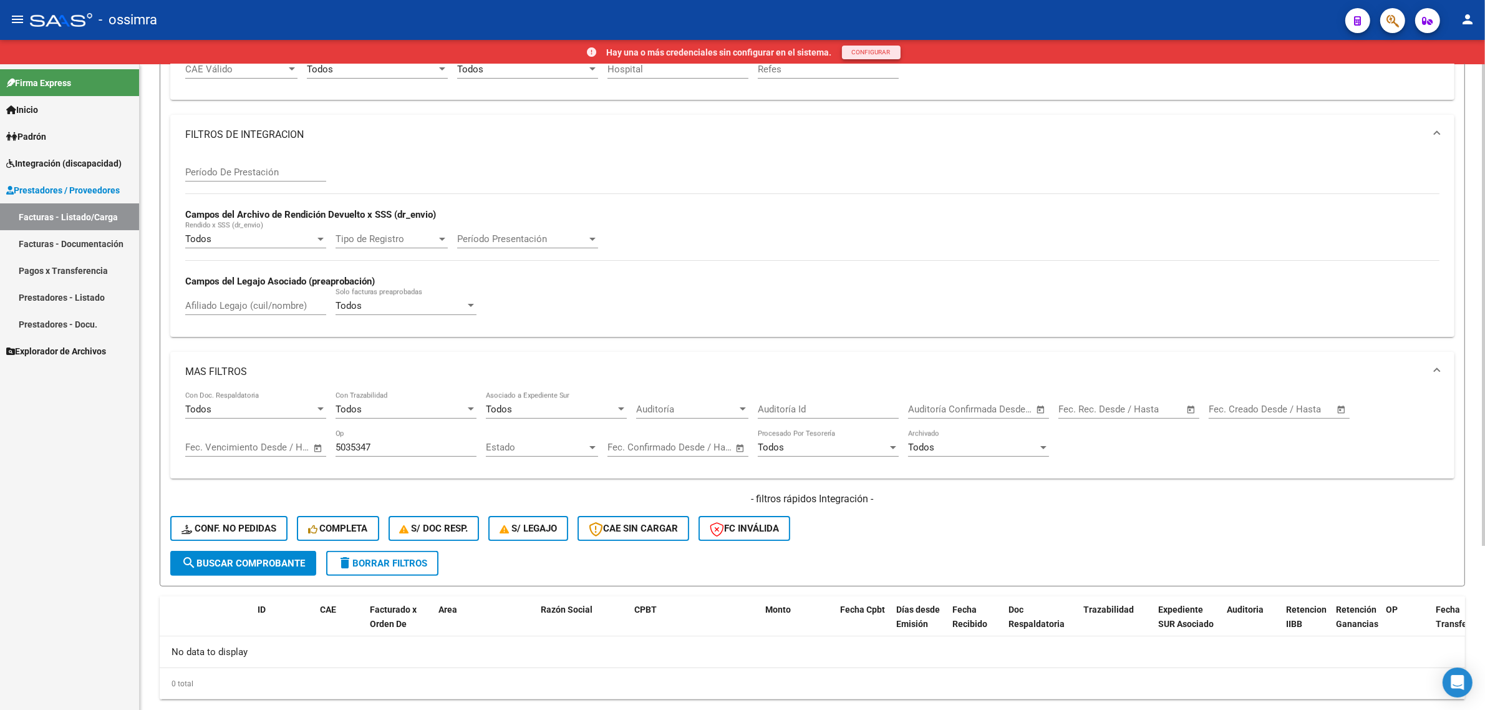
click at [266, 558] on span "search Buscar Comprobante" at bounding box center [244, 563] width 124 height 11
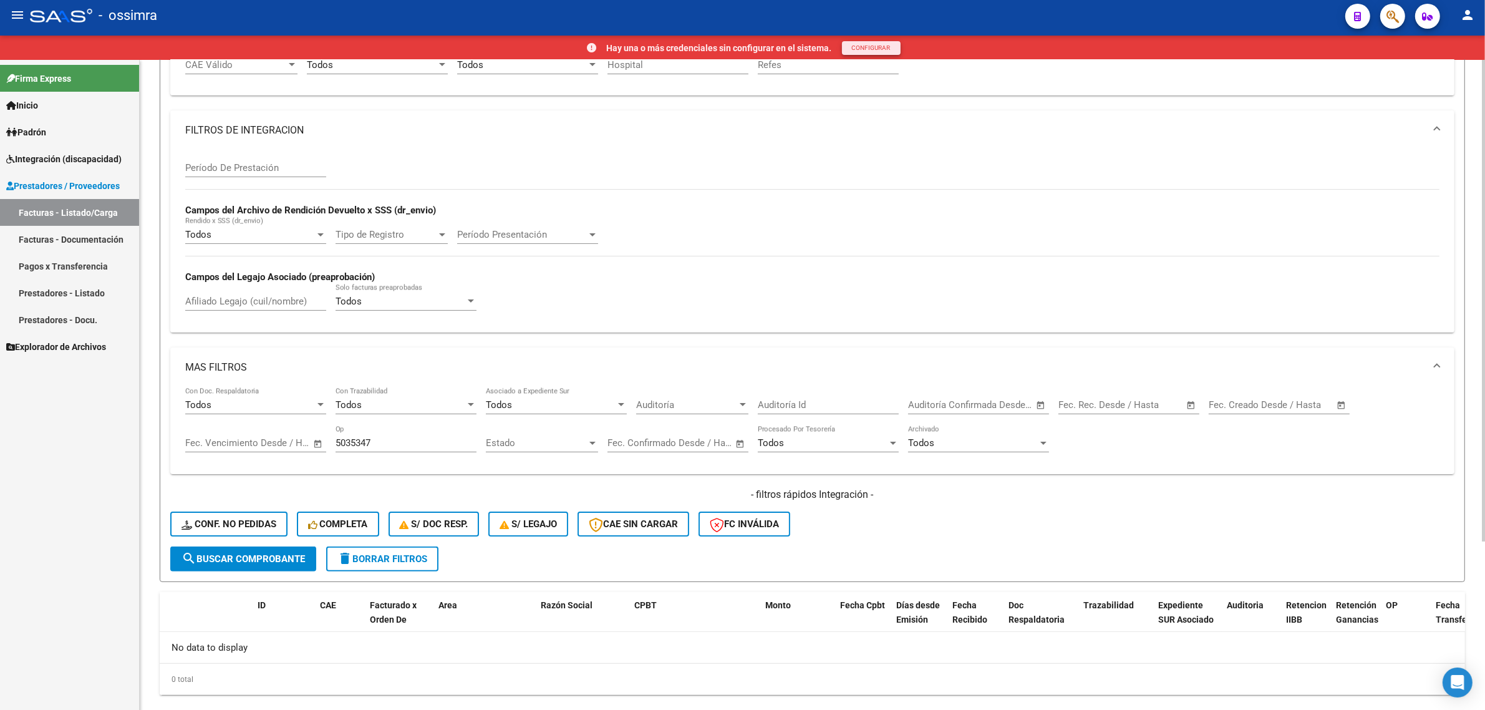
scroll to position [0, 0]
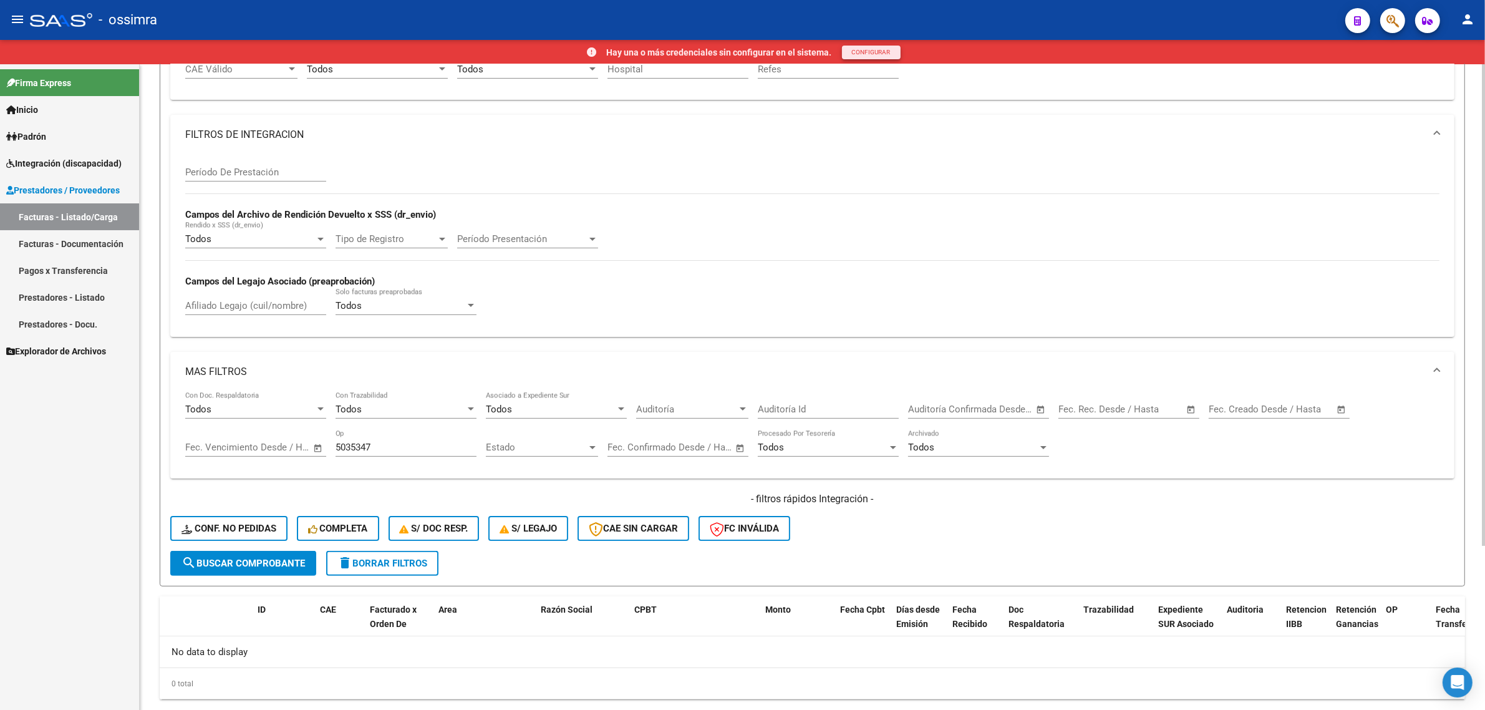
drag, startPoint x: 390, startPoint y: 435, endPoint x: 375, endPoint y: 442, distance: 16.5
click at [378, 441] on div "5035347 Op" at bounding box center [406, 443] width 141 height 27
drag, startPoint x: 377, startPoint y: 443, endPoint x: 273, endPoint y: 477, distance: 109.7
click at [273, 477] on div "MAS FILTROS Todos Con Doc. Respaldatoria Todos Con Trazabilidad Todos Asociado …" at bounding box center [812, 452] width 1285 height 200
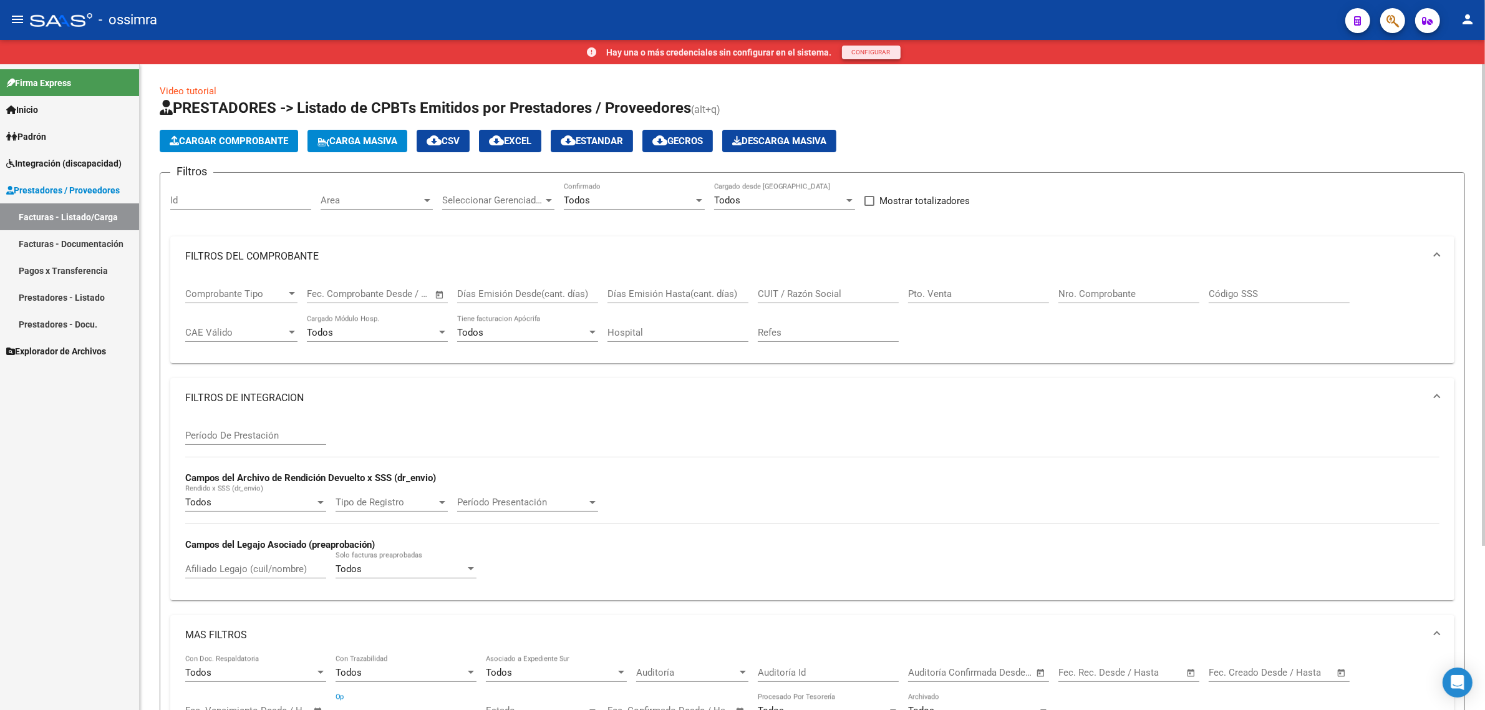
click at [980, 285] on div "Pto. Venta" at bounding box center [978, 289] width 141 height 27
click at [763, 285] on div "CUIT / Razón Social" at bounding box center [828, 289] width 141 height 27
paste input "30714900192"
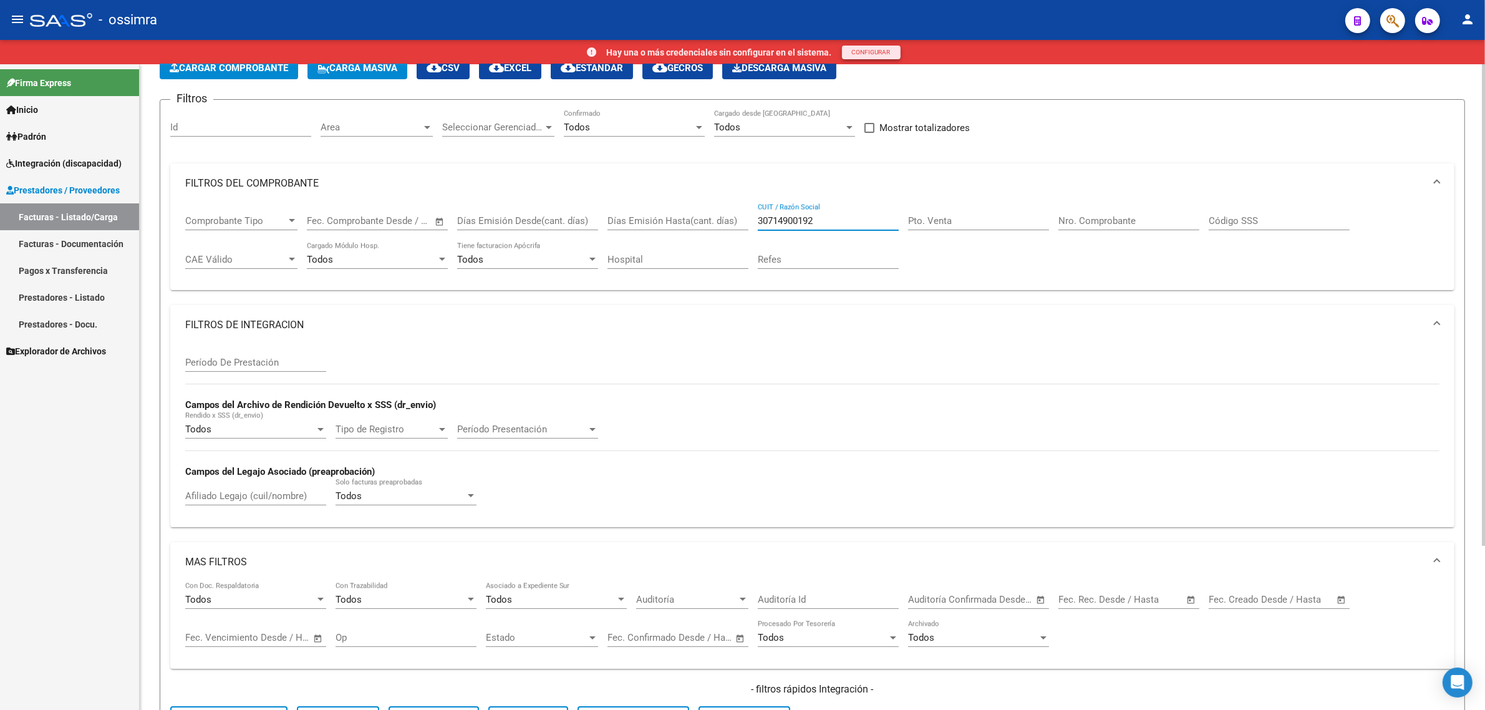
scroll to position [234, 0]
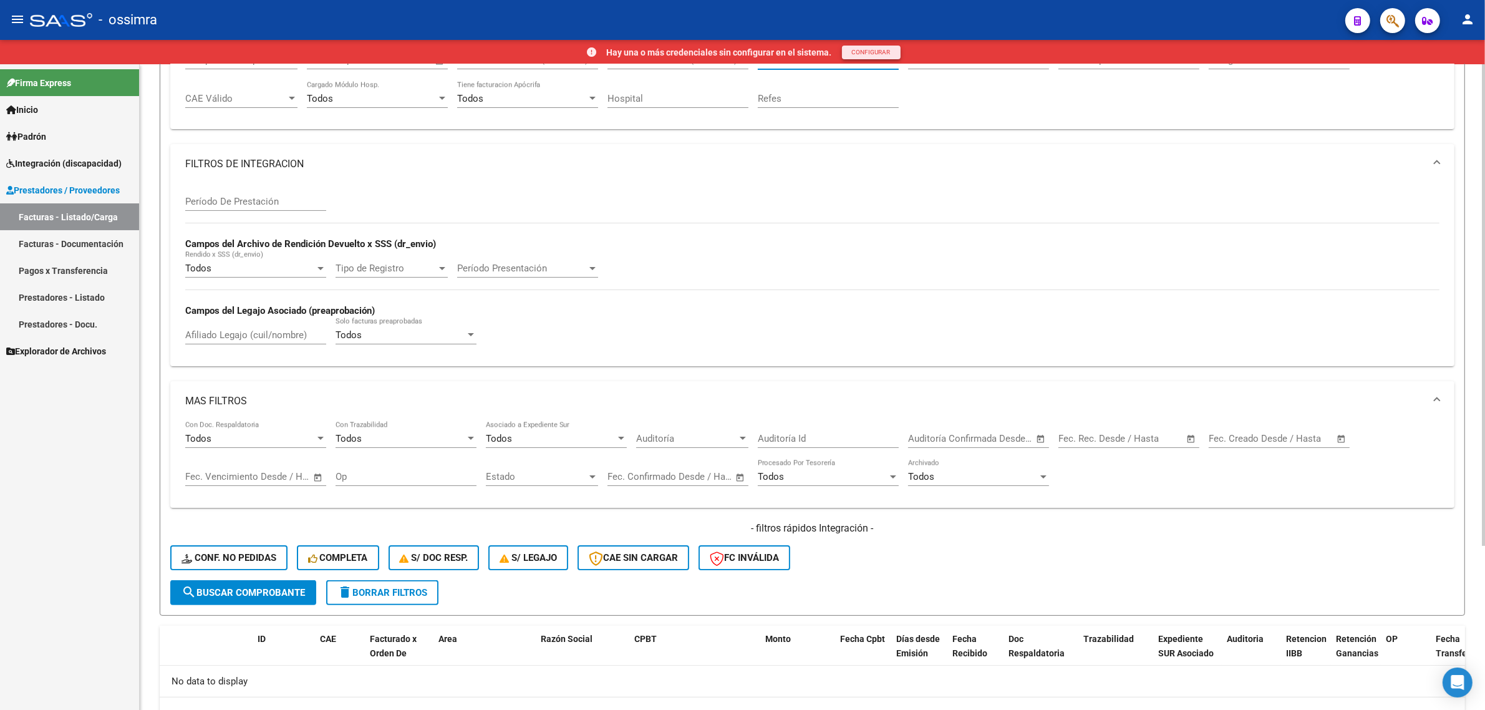
type input "30714900192"
click at [253, 587] on span "search Buscar Comprobante" at bounding box center [244, 592] width 124 height 11
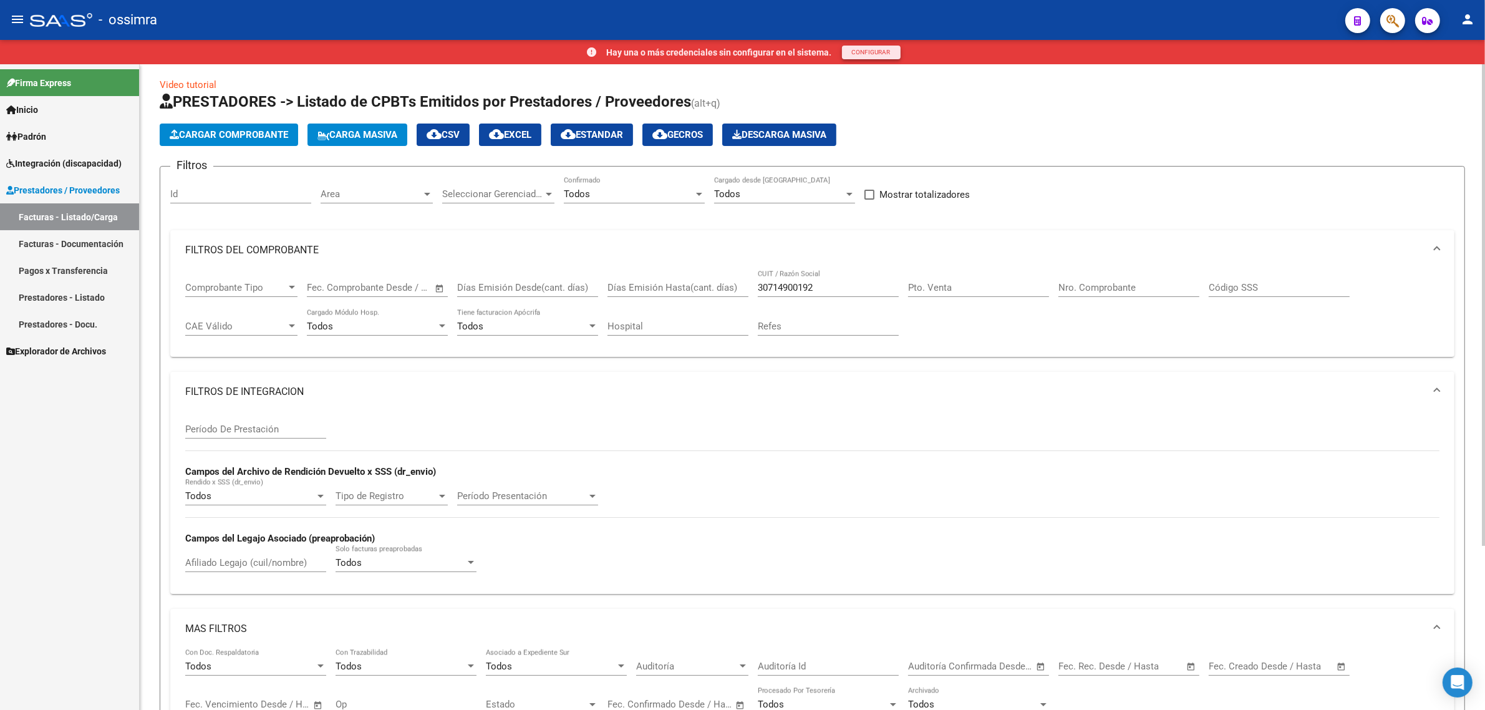
scroll to position [0, 0]
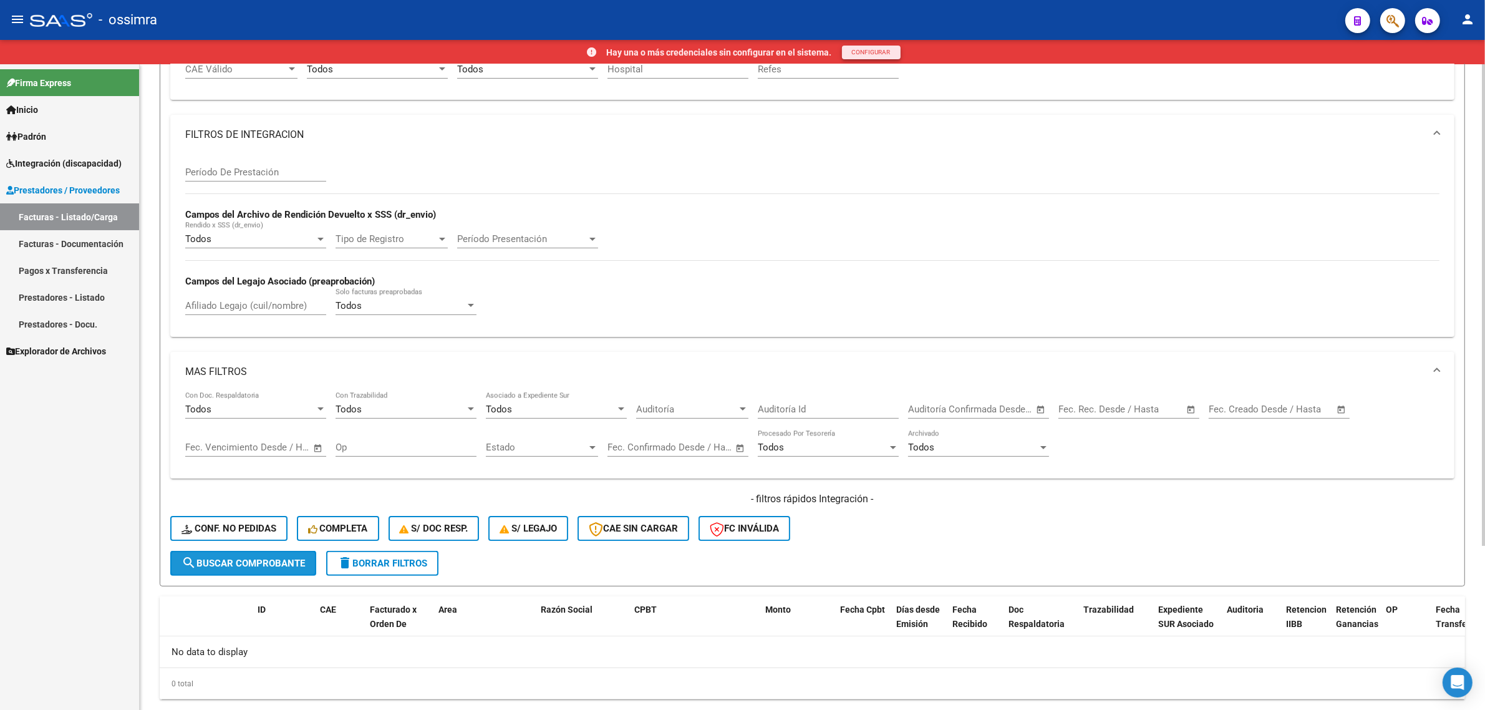
click at [278, 568] on button "search Buscar Comprobante" at bounding box center [243, 563] width 146 height 25
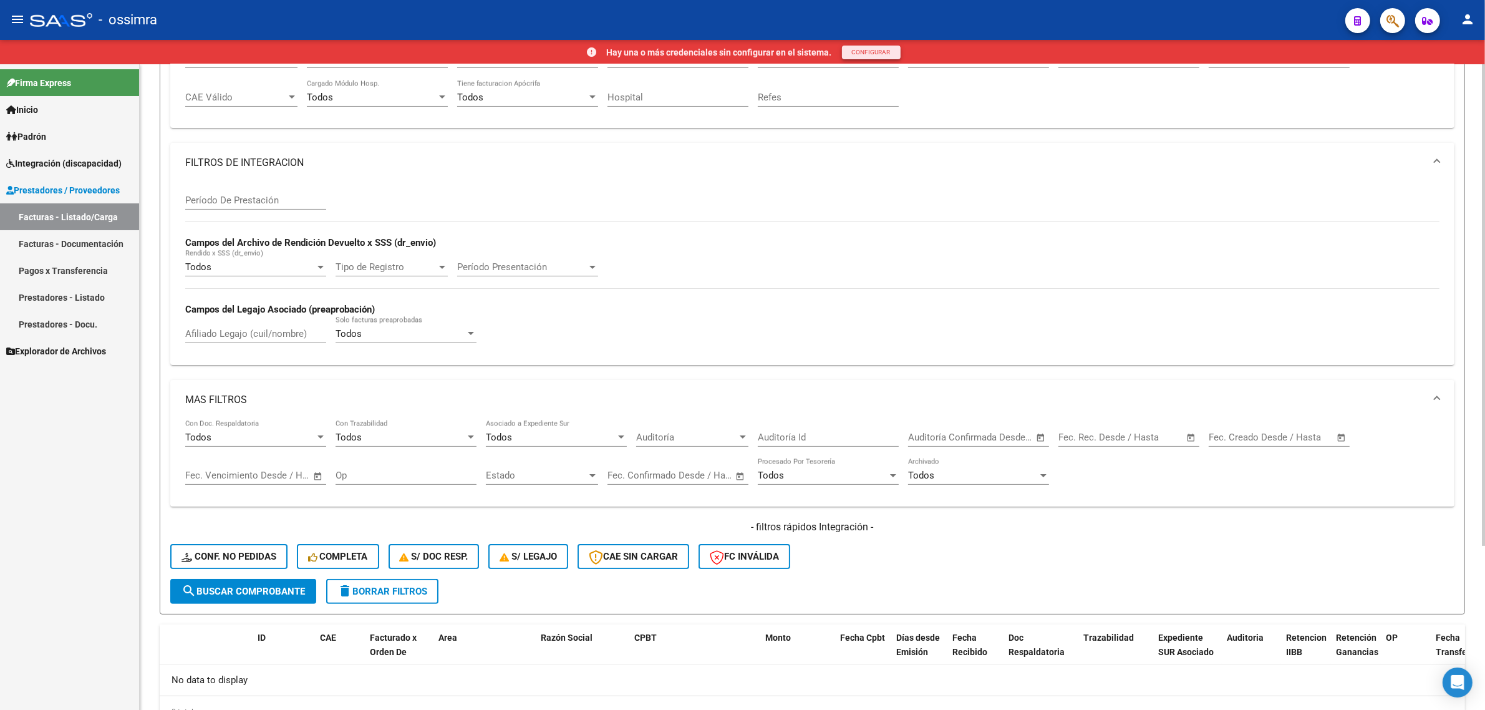
scroll to position [263, 0]
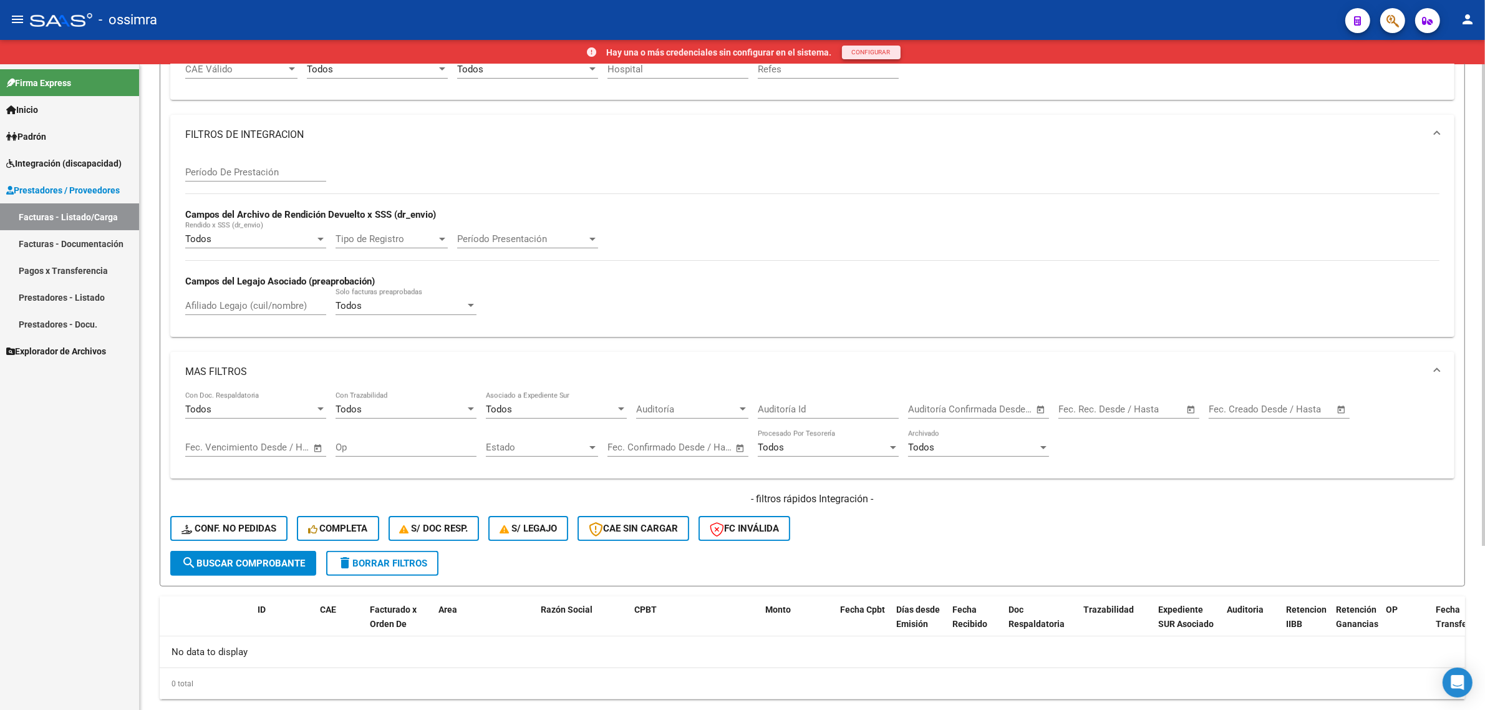
click at [394, 571] on form "Filtros Id Area Area Seleccionar Gerenciador Seleccionar Gerenciador Todos Conf…" at bounding box center [813, 248] width 1306 height 678
click at [403, 559] on span "delete Borrar Filtros" at bounding box center [383, 563] width 90 height 11
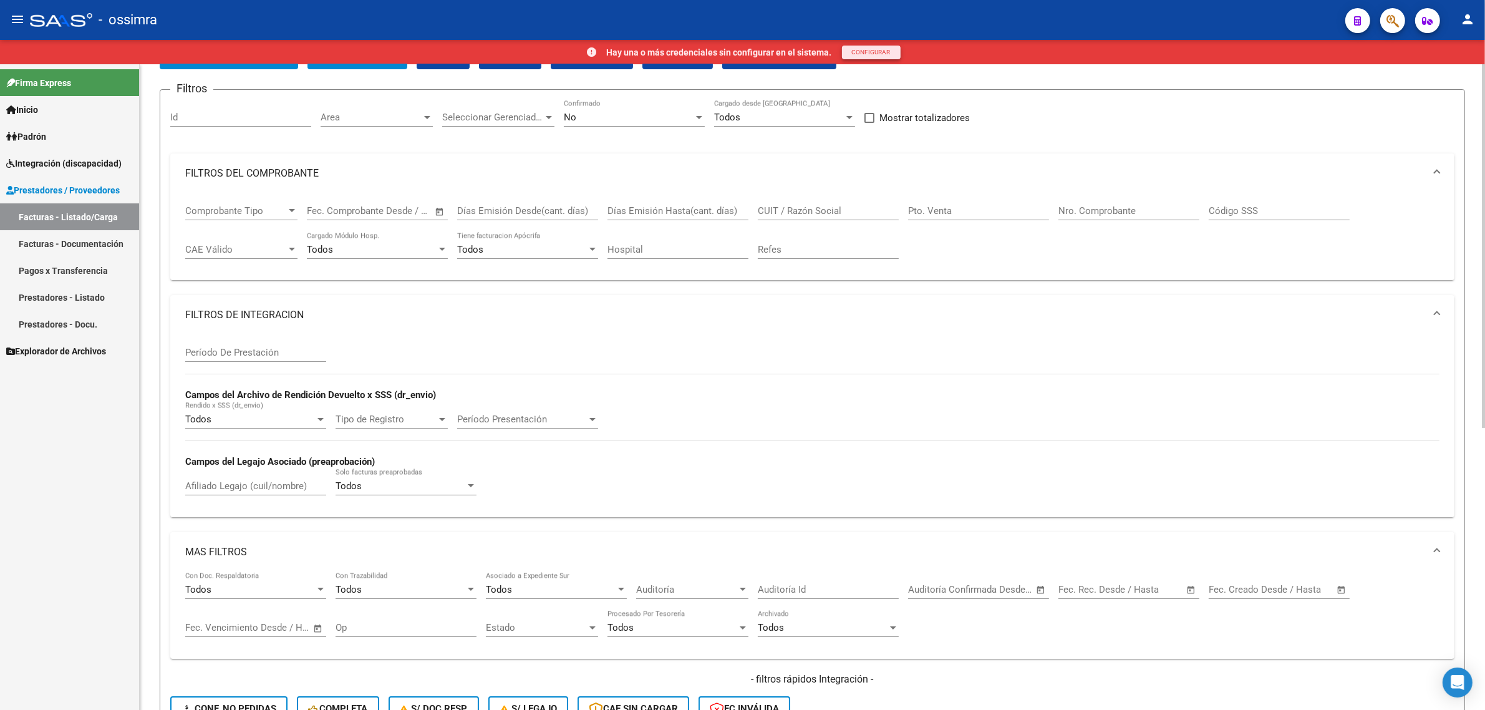
scroll to position [0, 0]
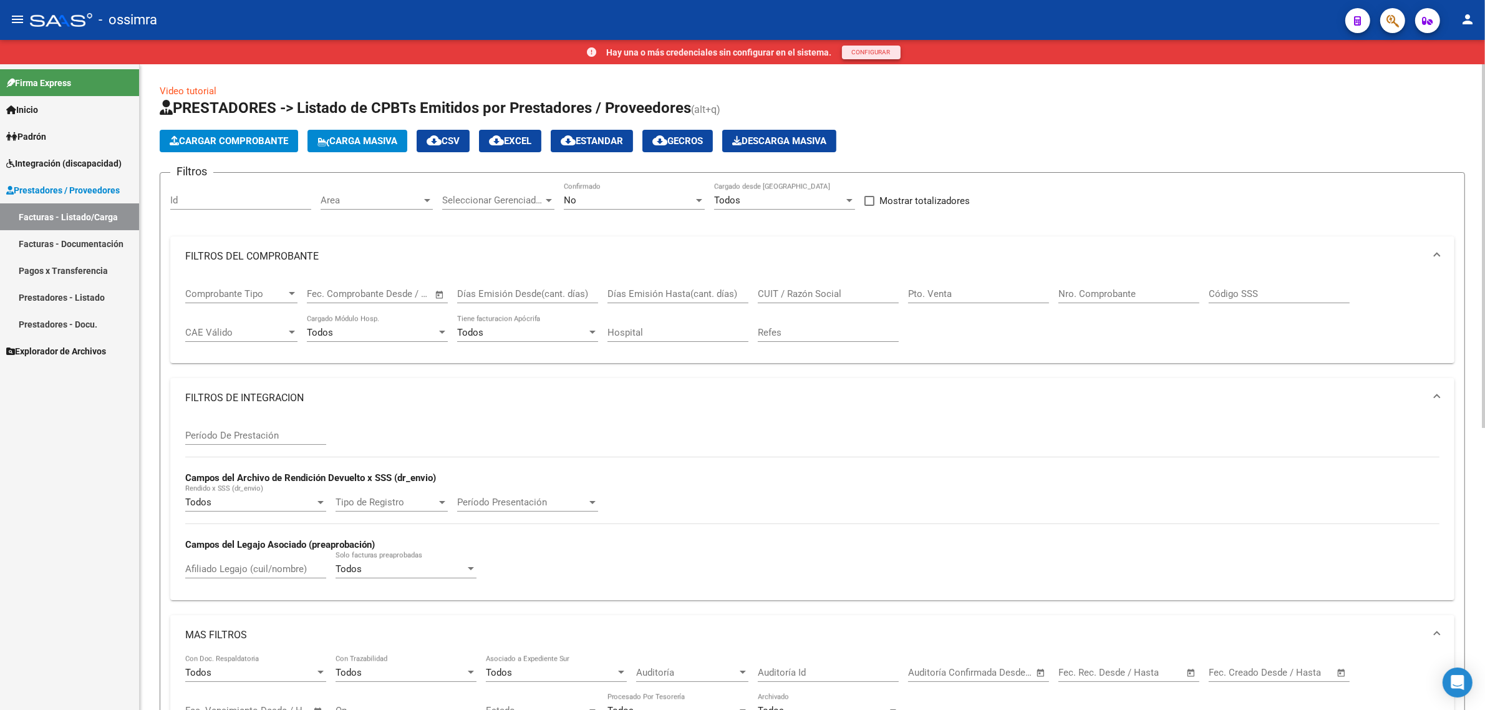
click at [809, 292] on input "CUIT / Razón Social" at bounding box center [828, 293] width 141 height 11
paste input "30714900192"
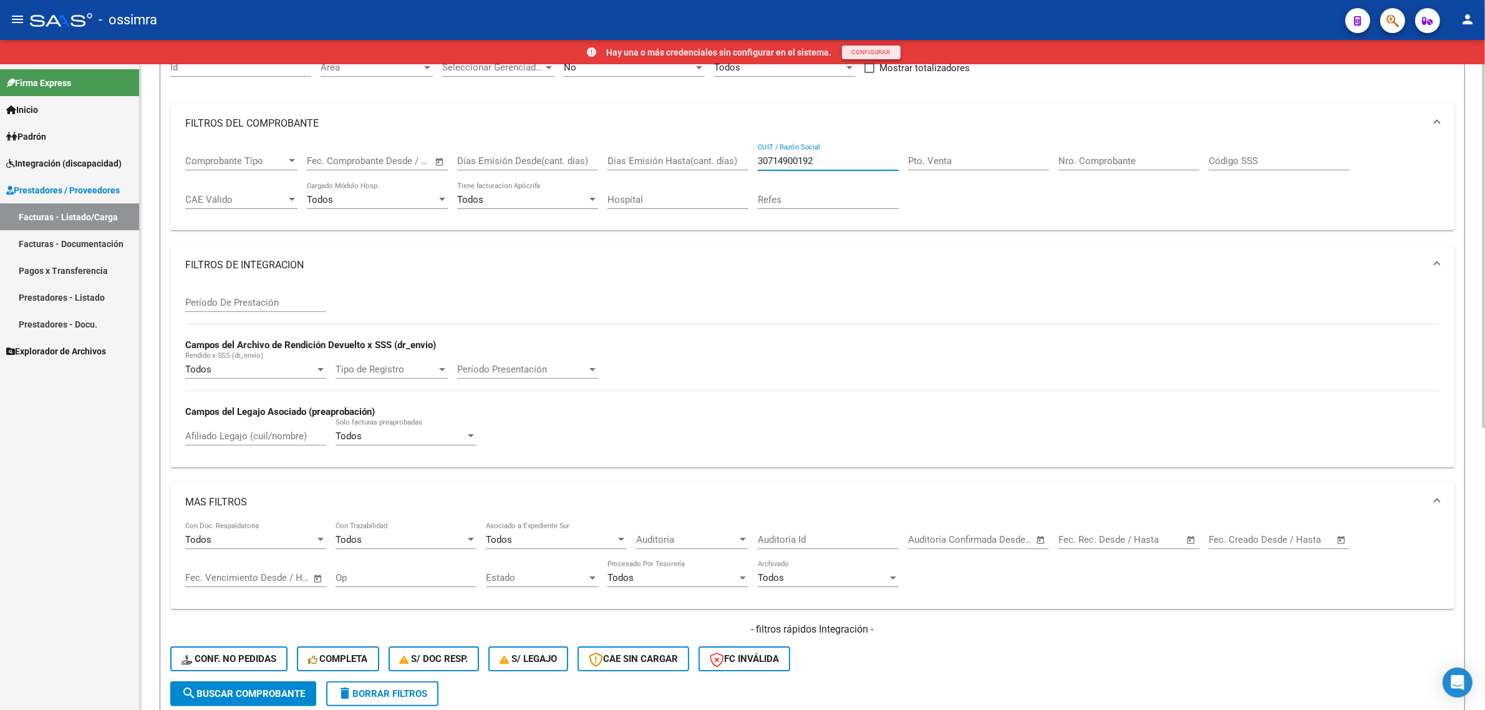
scroll to position [312, 0]
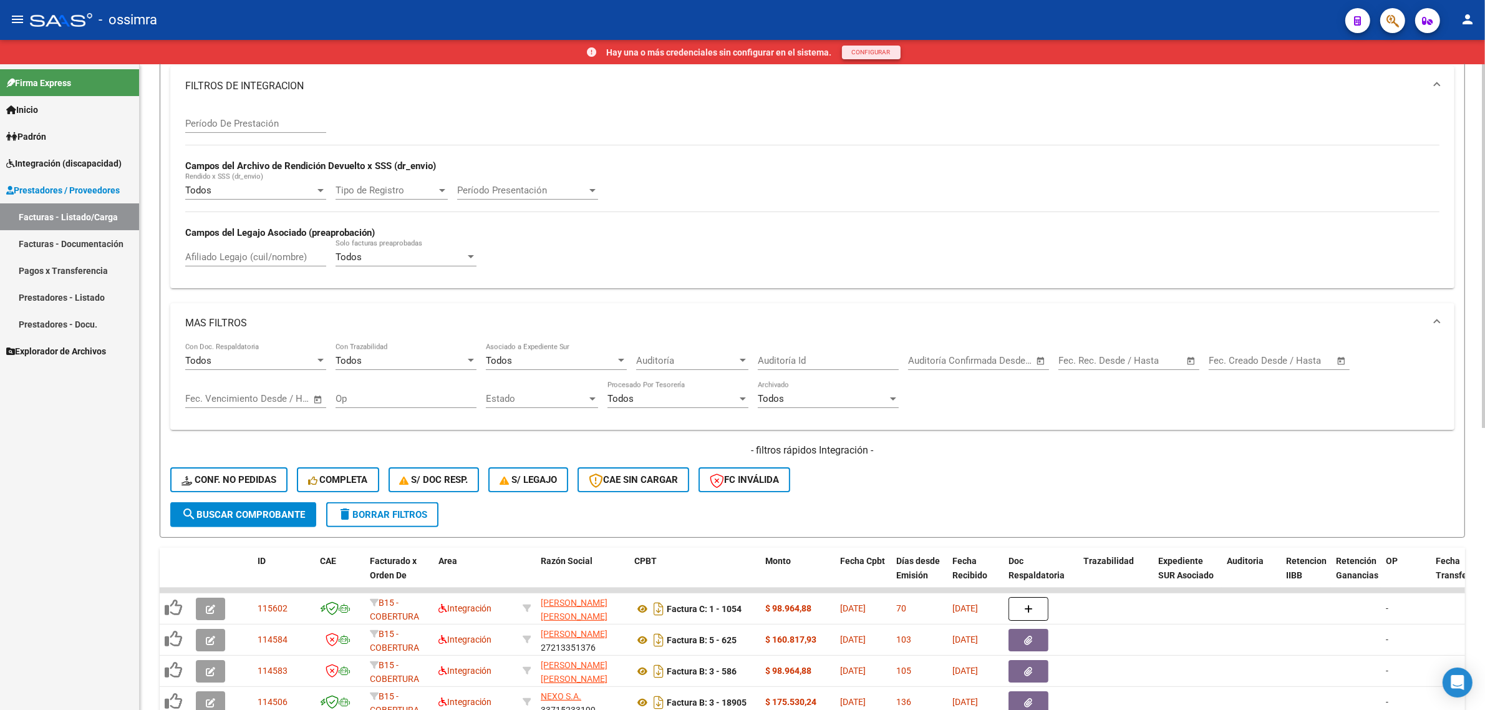
click at [276, 509] on span "search Buscar Comprobante" at bounding box center [244, 514] width 124 height 11
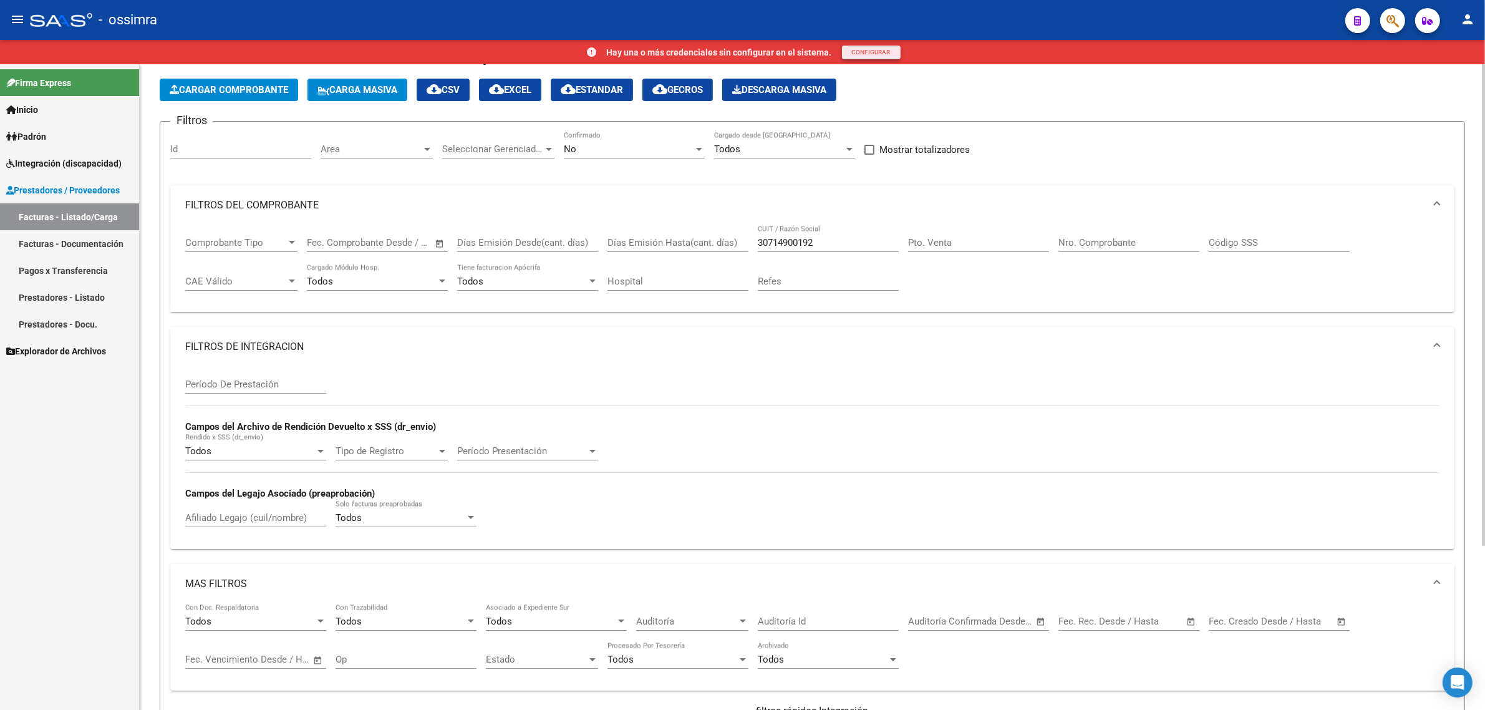
scroll to position [0, 0]
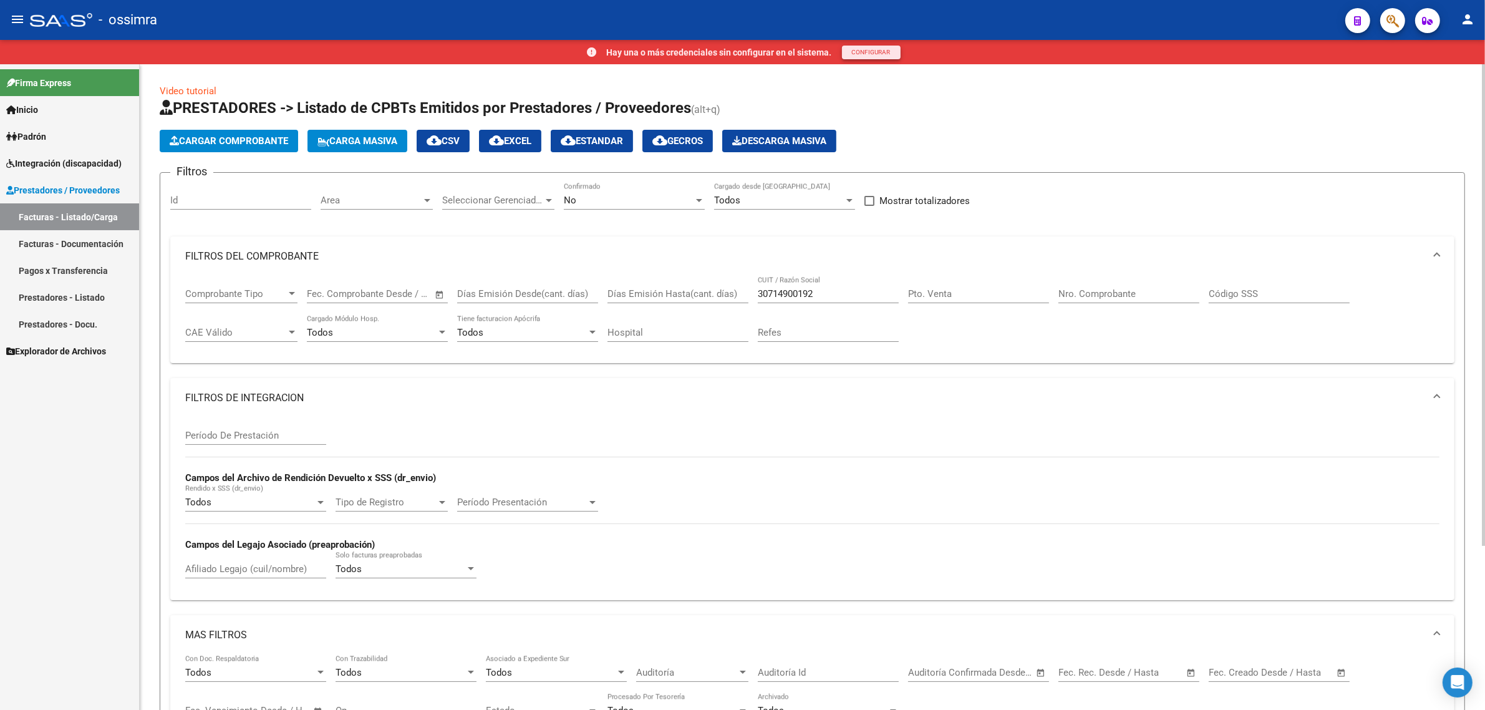
click at [832, 288] on input "30714900192" at bounding box center [828, 293] width 141 height 11
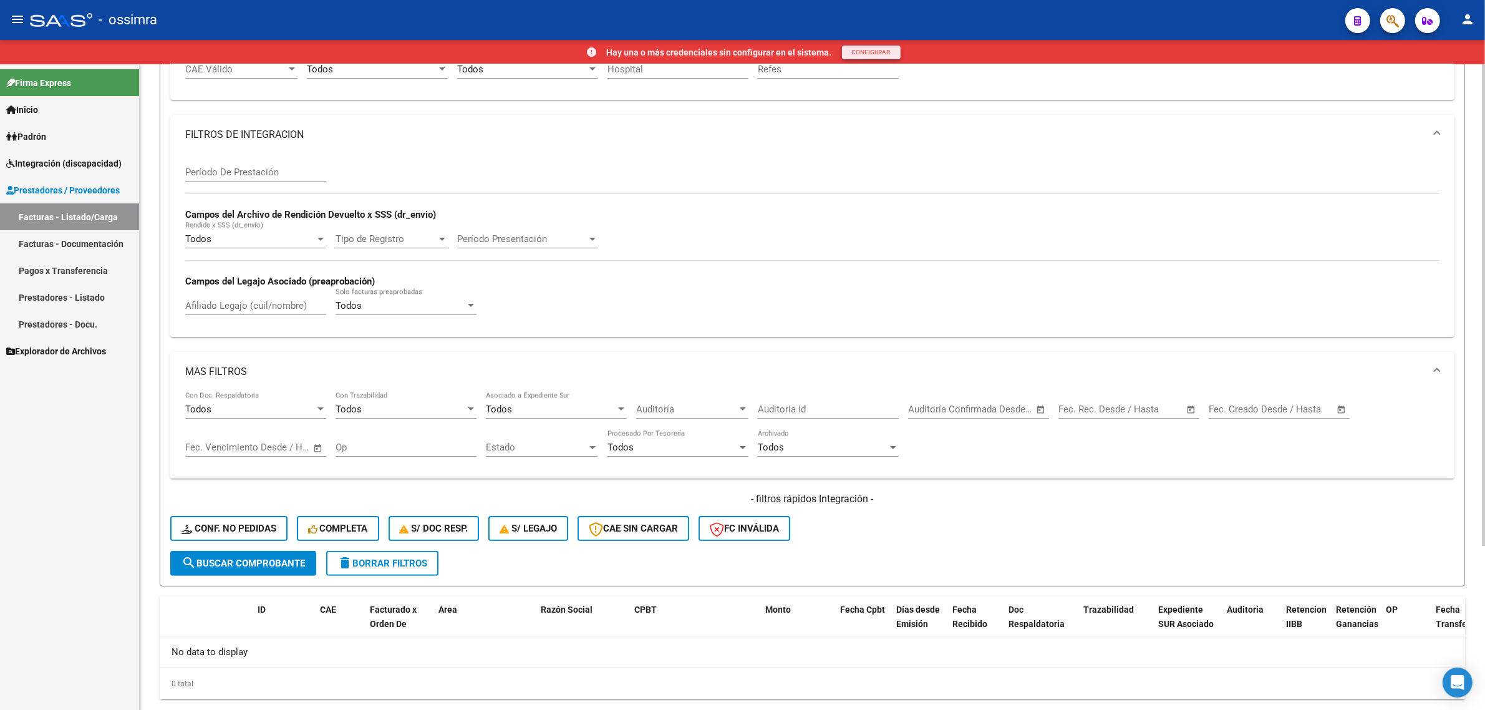
type input "30714900192"
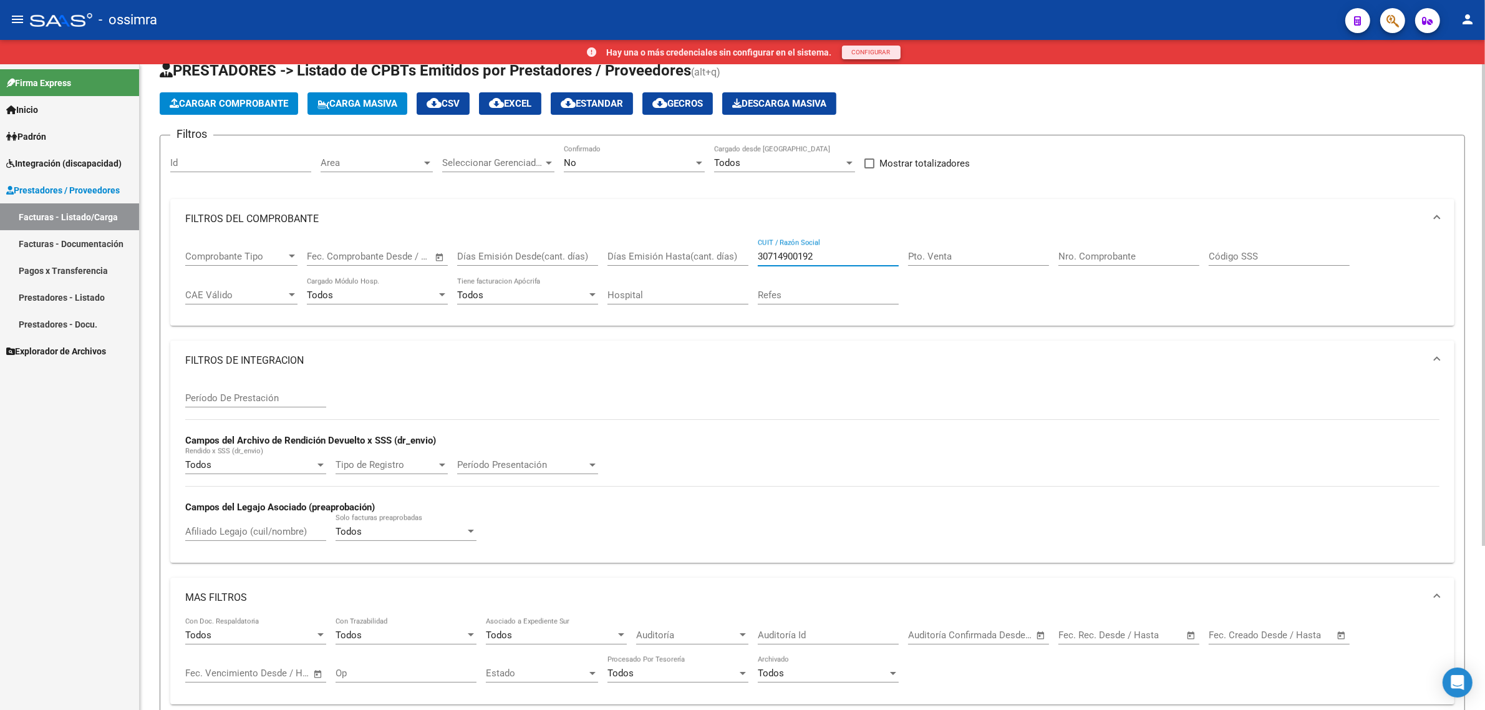
scroll to position [29, 0]
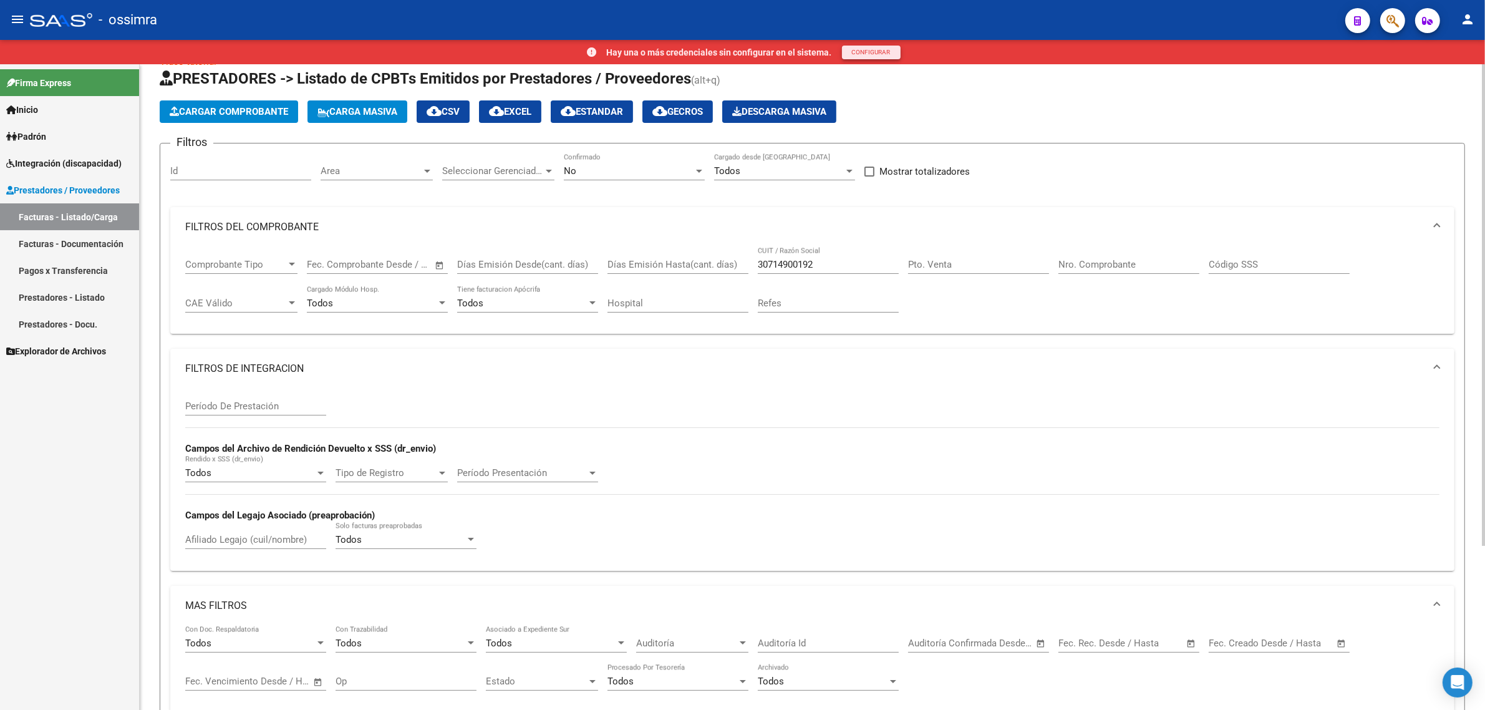
click at [829, 269] on div "30714900192 CUIT / Razón Social" at bounding box center [828, 260] width 141 height 27
drag, startPoint x: 830, startPoint y: 255, endPoint x: 718, endPoint y: 296, distance: 119.8
click at [718, 296] on div "Comprobante Tipo Comprobante Tipo Fecha inicio – Fecha fin Fec. Comprobante Des…" at bounding box center [812, 285] width 1255 height 77
click at [731, 351] on mat-expansion-panel-header "FILTROS DE INTEGRACION" at bounding box center [812, 369] width 1285 height 40
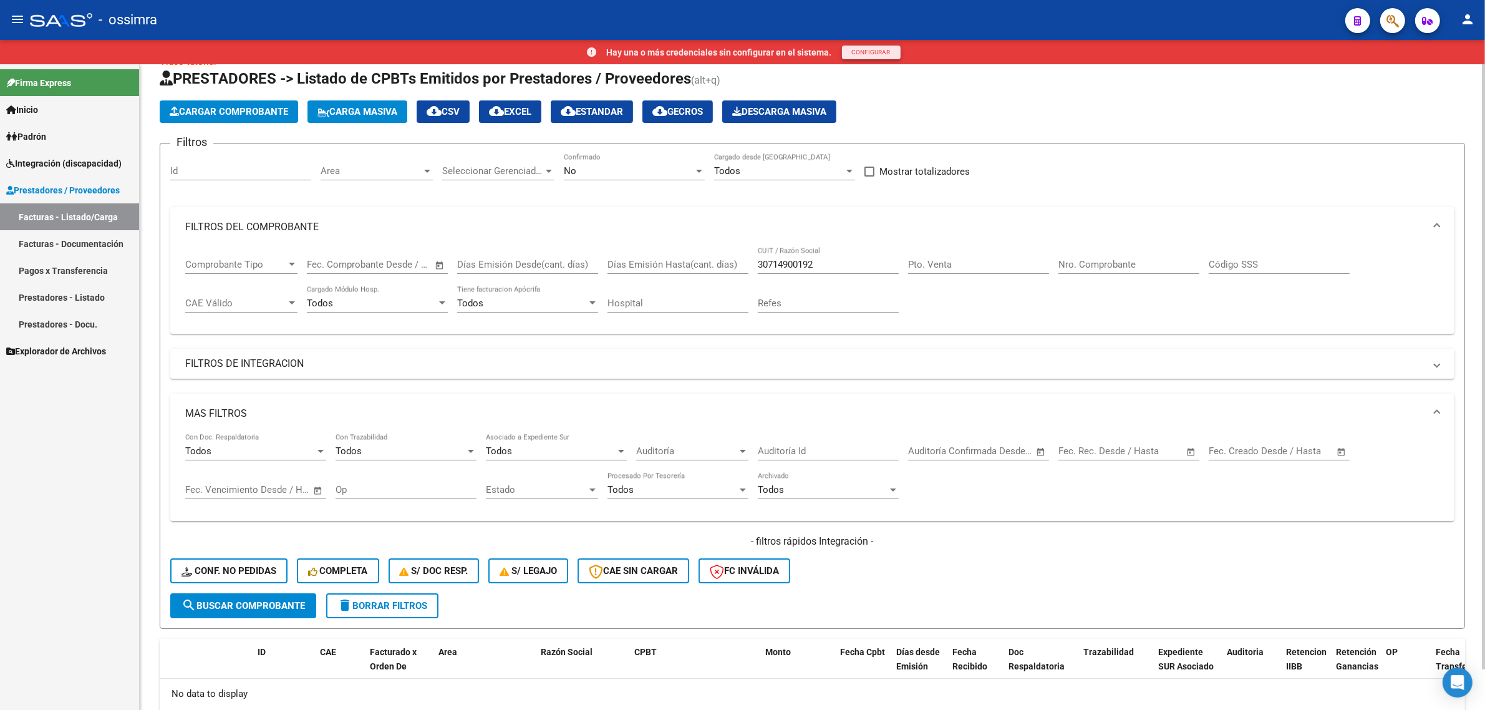
click at [769, 259] on input "30714900192" at bounding box center [828, 264] width 141 height 11
click at [303, 601] on span "search Buscar Comprobante" at bounding box center [244, 605] width 124 height 11
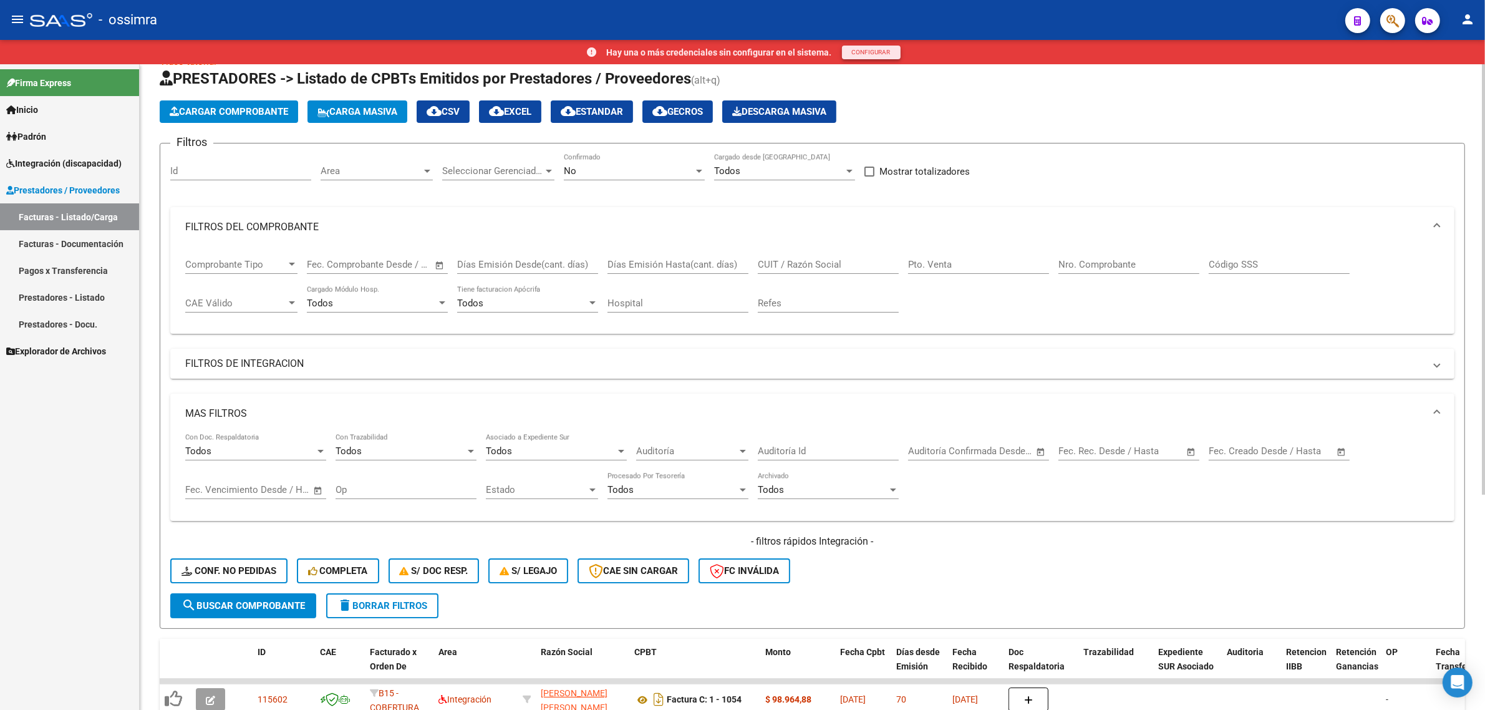
click at [587, 188] on div "No Confirmado" at bounding box center [634, 172] width 141 height 39
click at [590, 175] on div "No Confirmado" at bounding box center [634, 166] width 141 height 27
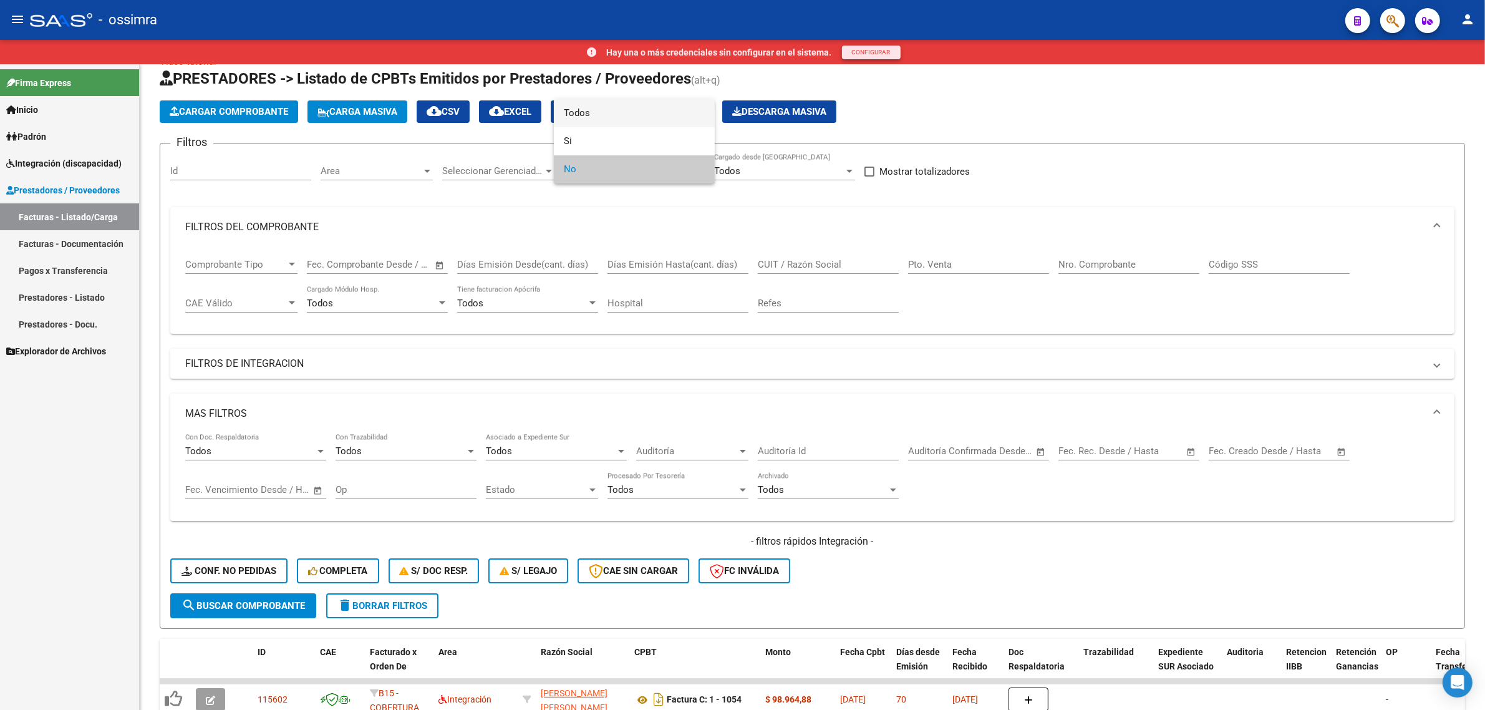
click at [615, 113] on span "Todos" at bounding box center [634, 113] width 141 height 28
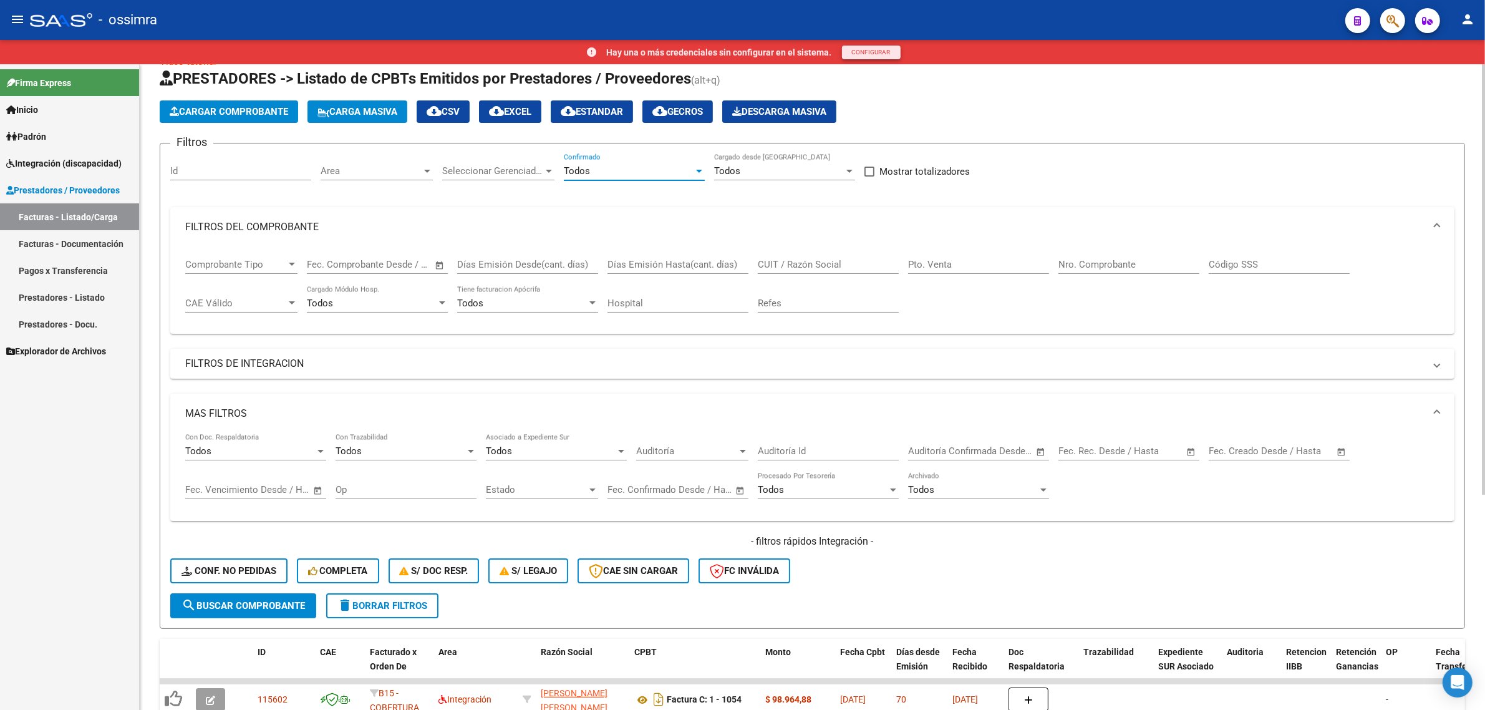
click at [815, 256] on div "CUIT / Razón Social" at bounding box center [828, 260] width 141 height 27
click at [813, 263] on input "CUIT / Razón Social" at bounding box center [828, 264] width 141 height 11
paste input "30714900192"
type input "30714900192"
click at [263, 605] on span "search Buscar Comprobante" at bounding box center [244, 605] width 124 height 11
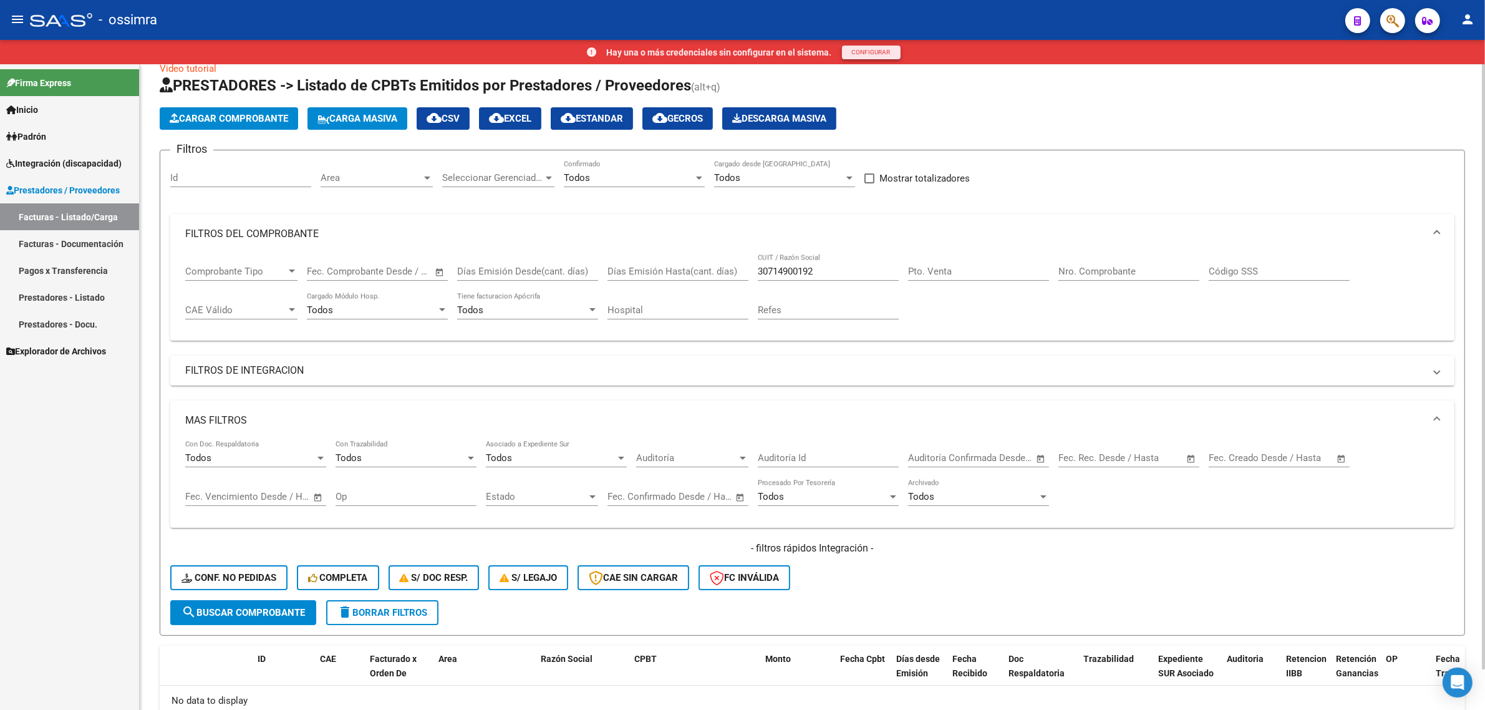
scroll to position [0, 0]
